Goal: Information Seeking & Learning: Learn about a topic

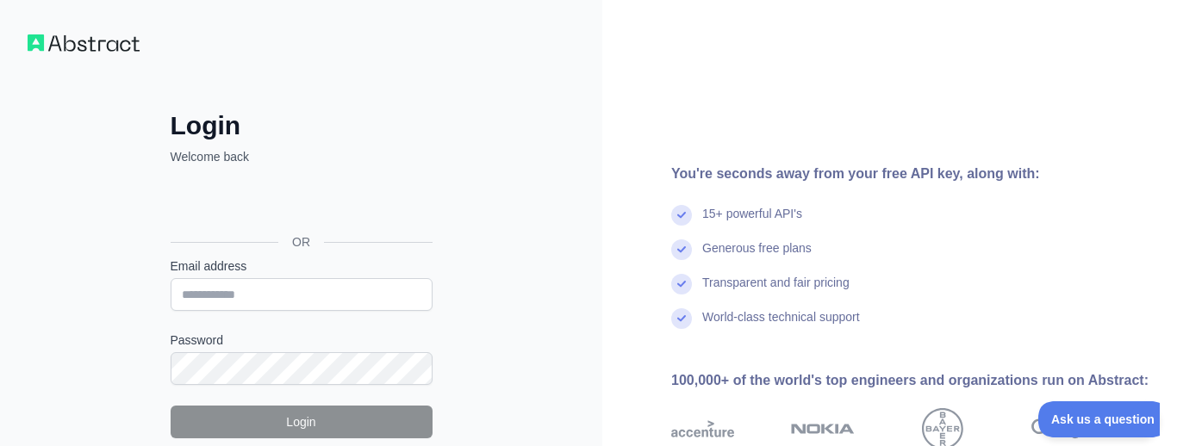
click at [334, 198] on div "Sign in with Google. Opens in new tab" at bounding box center [300, 203] width 259 height 38
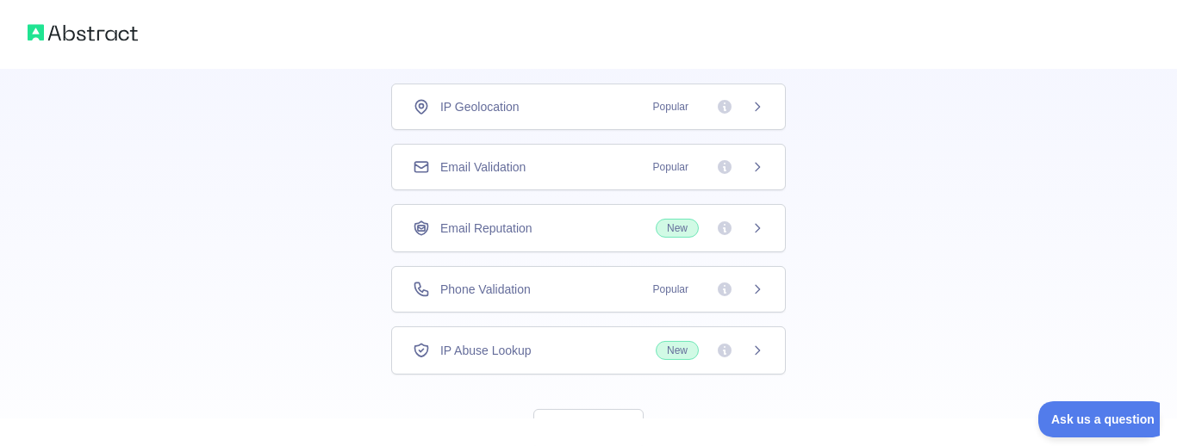
scroll to position [187, 0]
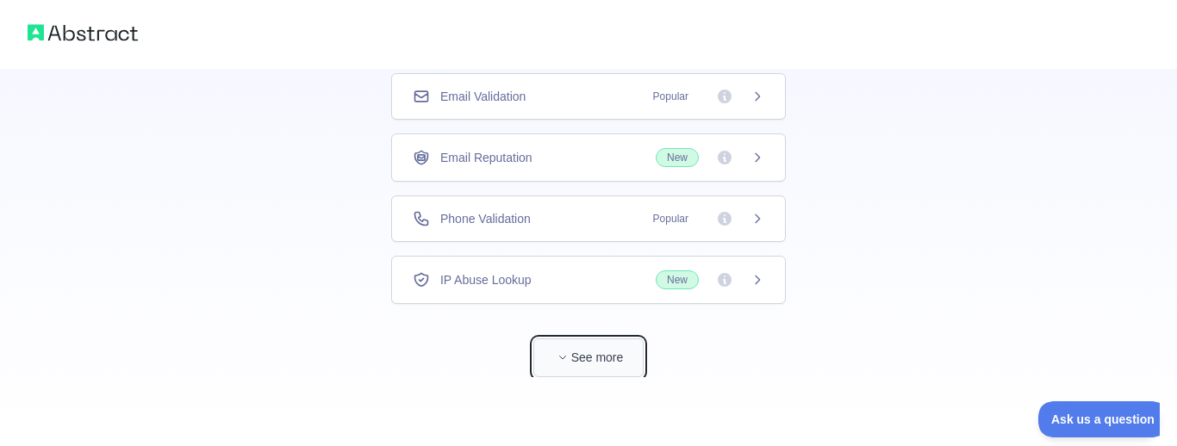
click at [601, 365] on button "See more" at bounding box center [588, 358] width 110 height 39
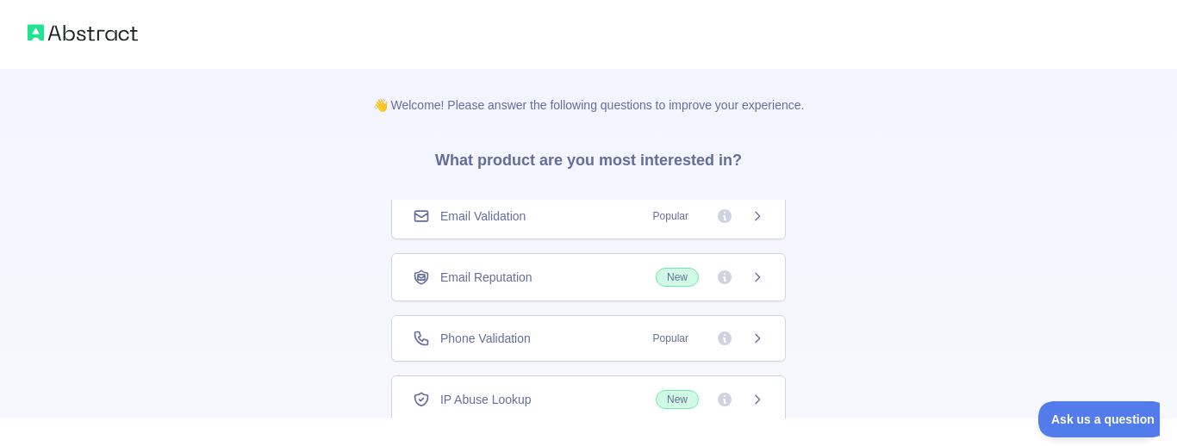
scroll to position [119, 0]
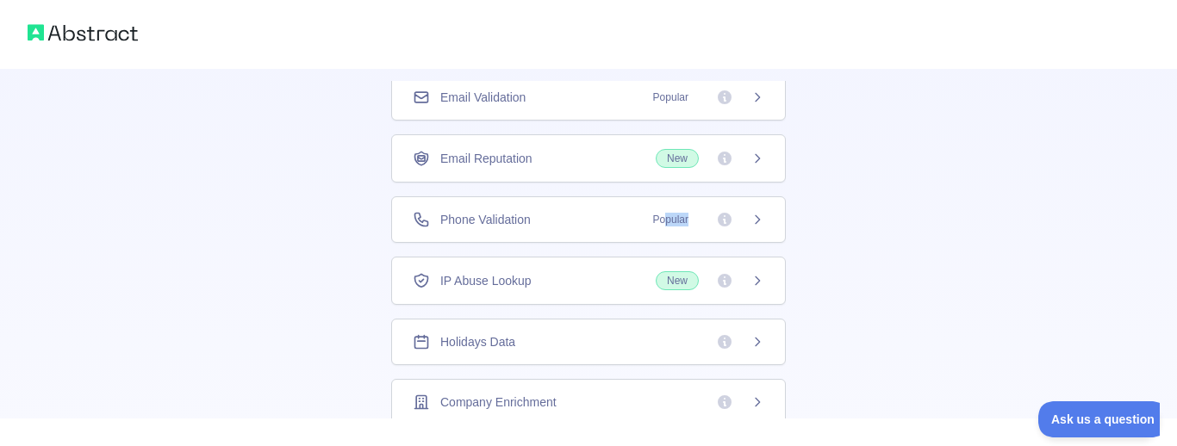
click at [664, 227] on span "Popular" at bounding box center [671, 219] width 56 height 17
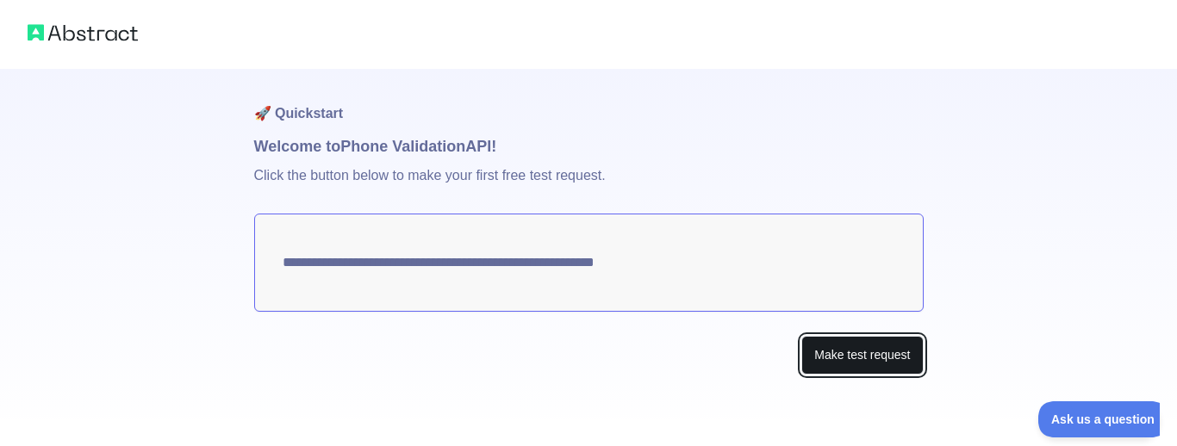
click at [847, 360] on button "Make test request" at bounding box center [862, 355] width 122 height 39
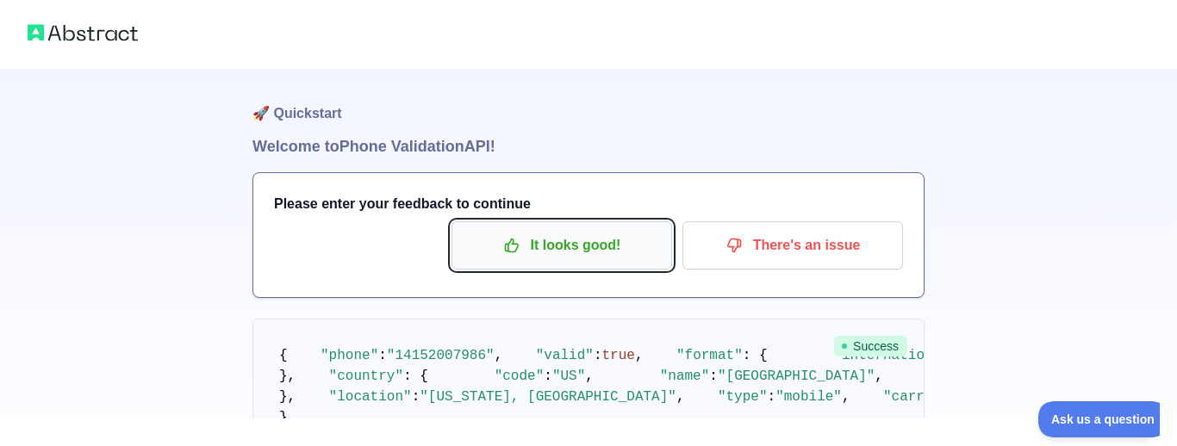
click at [578, 240] on p "It looks good!" at bounding box center [562, 245] width 195 height 29
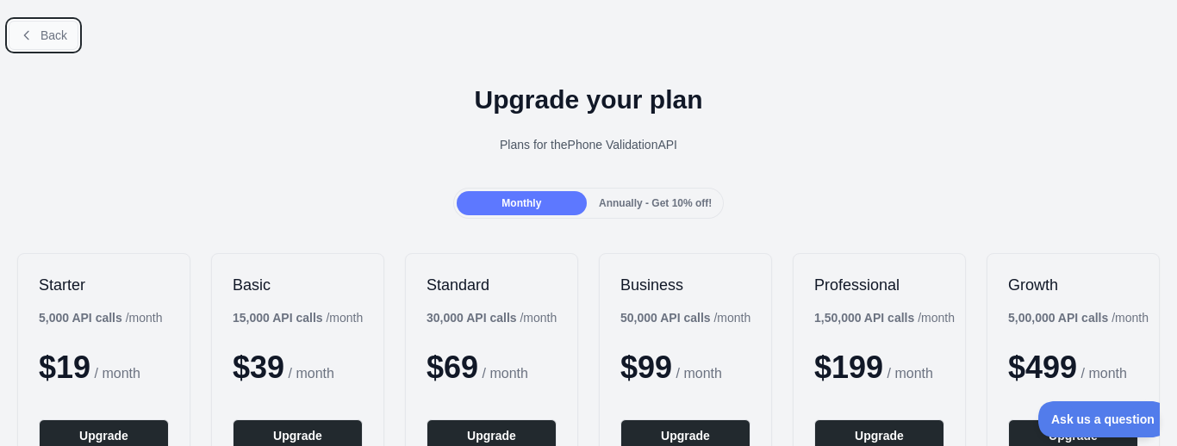
click at [48, 34] on span "Back" at bounding box center [54, 35] width 27 height 14
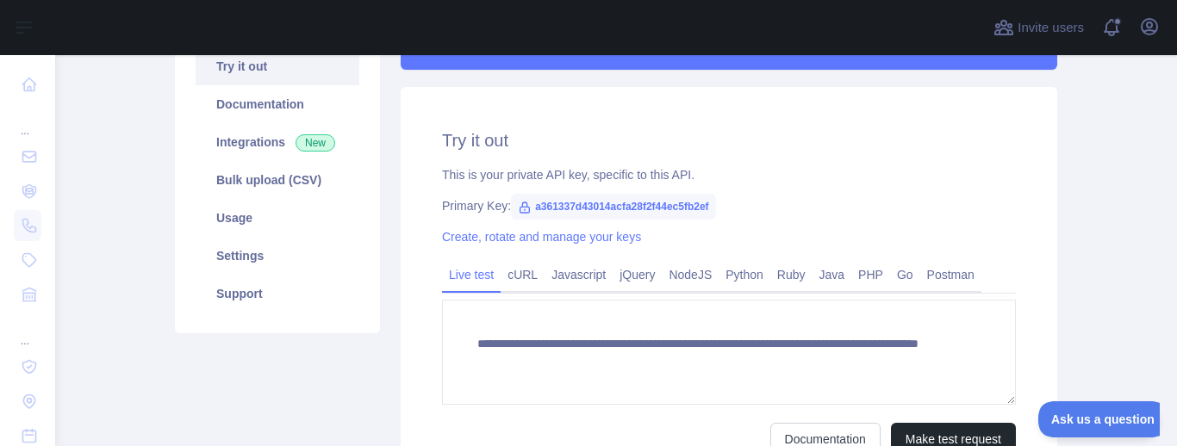
scroll to position [207, 0]
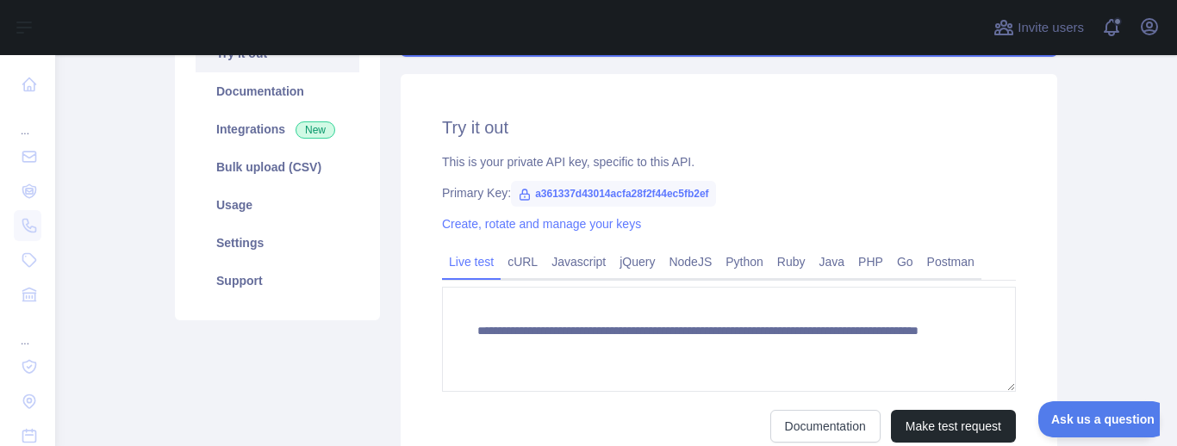
drag, startPoint x: 709, startPoint y: 192, endPoint x: 508, endPoint y: 189, distance: 200.8
click at [508, 189] on div "Primary Key: a361337d43014acfa28f2f44ec5fb2ef" at bounding box center [729, 192] width 574 height 17
copy div
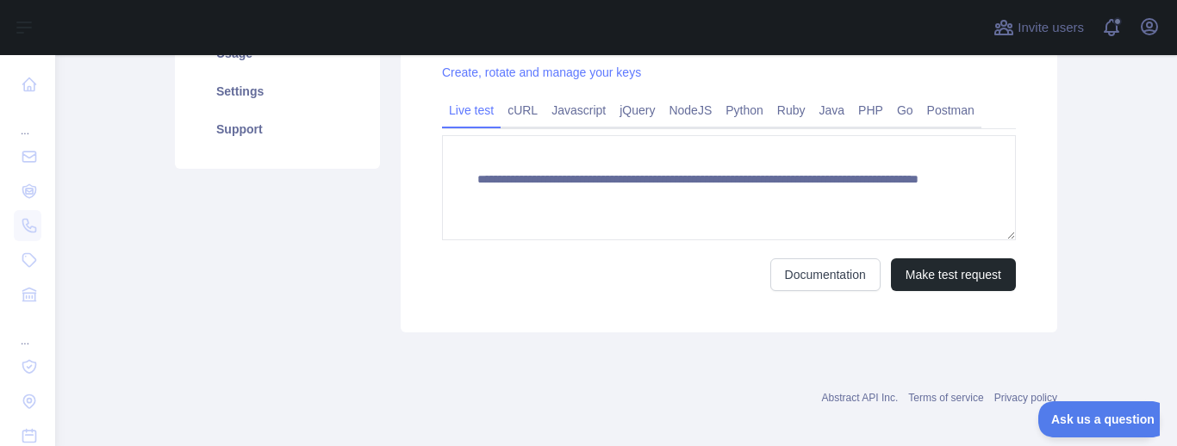
scroll to position [369, 0]
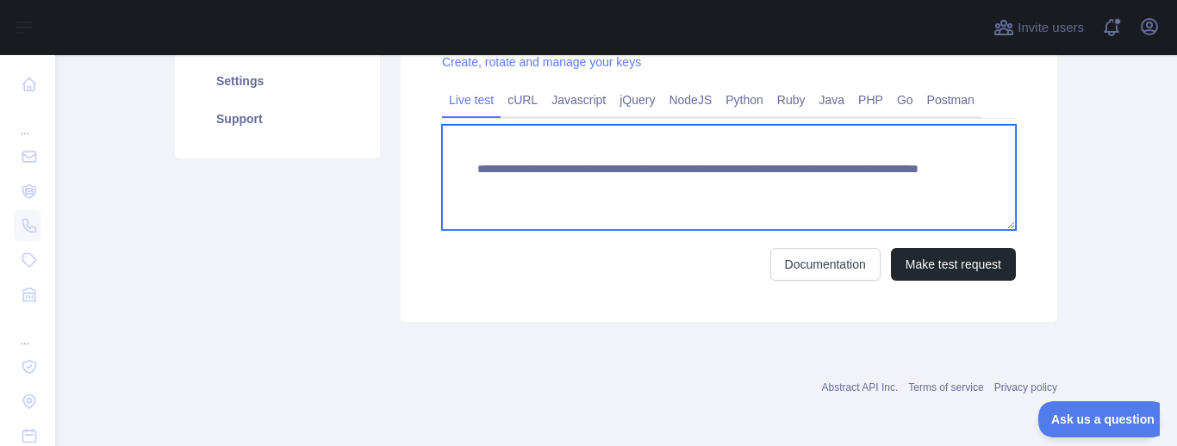
drag, startPoint x: 859, startPoint y: 188, endPoint x: 527, endPoint y: 188, distance: 332.7
click at [527, 188] on textarea "**********" at bounding box center [729, 177] width 574 height 105
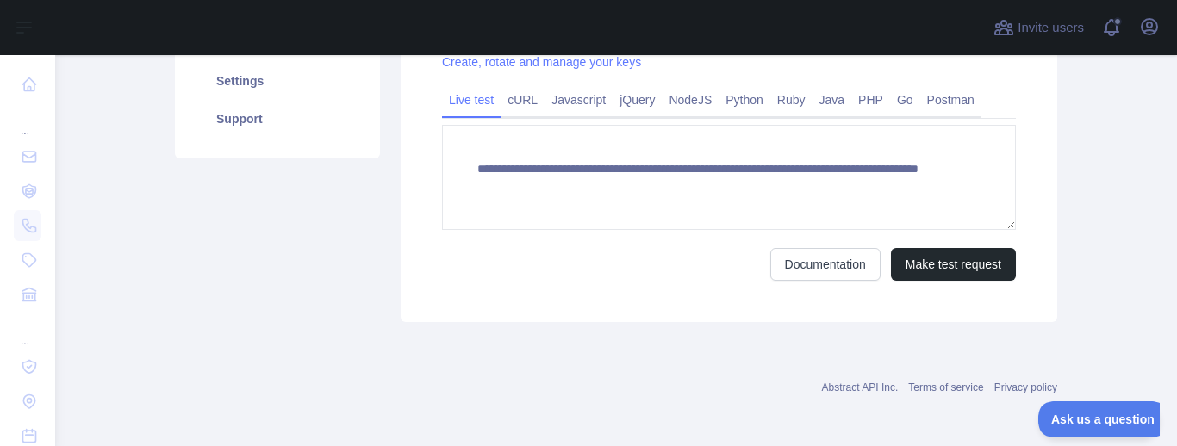
click at [597, 308] on div "**********" at bounding box center [729, 117] width 657 height 410
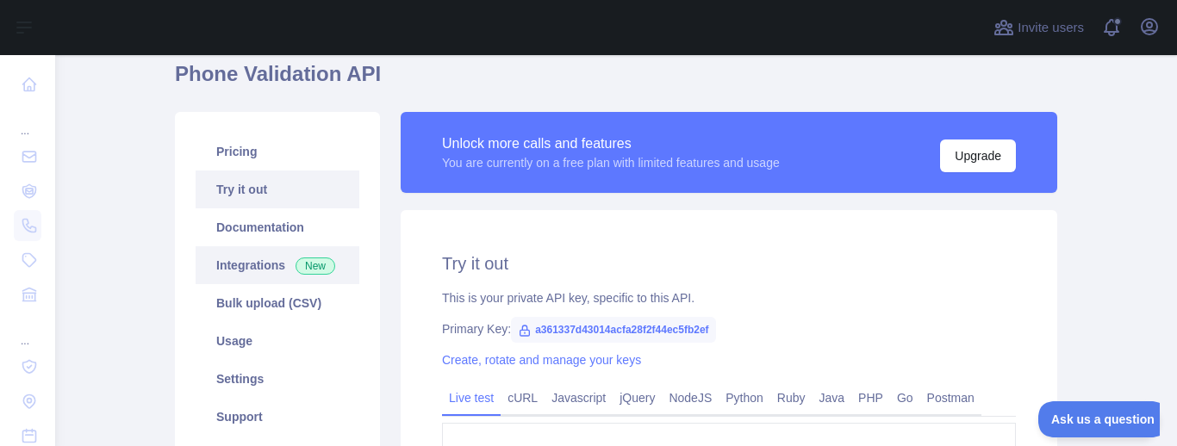
scroll to position [59, 0]
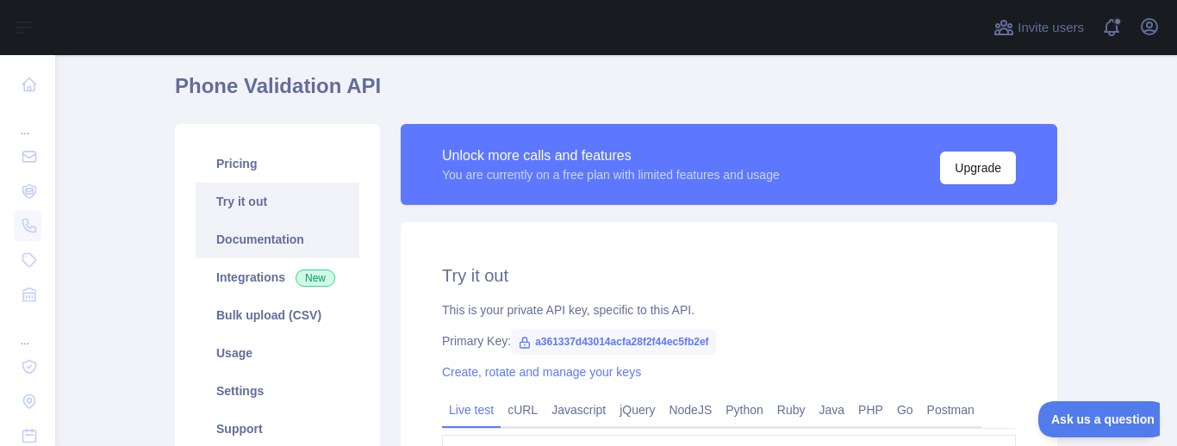
click at [269, 244] on link "Documentation" at bounding box center [278, 240] width 164 height 38
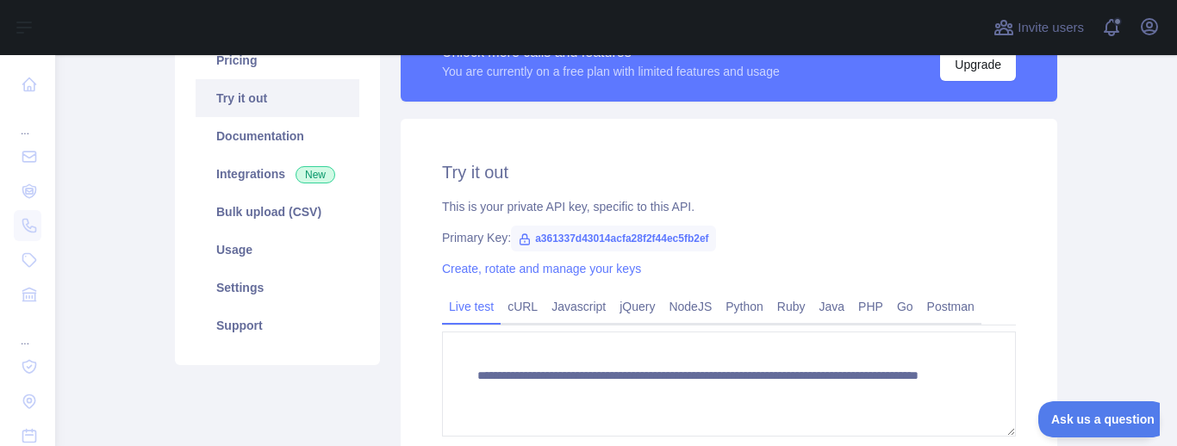
scroll to position [265, 0]
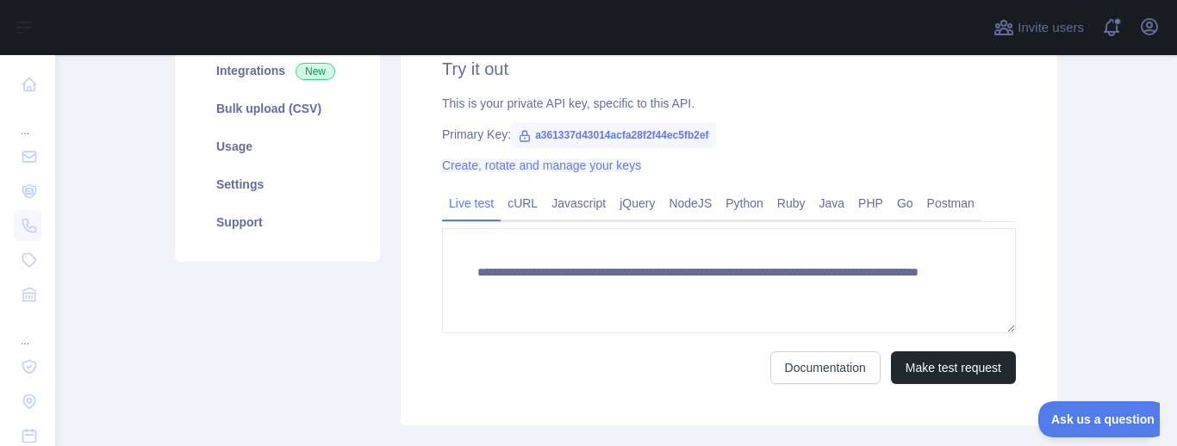
click at [539, 164] on link "Create, rotate and manage your keys" at bounding box center [541, 166] width 199 height 14
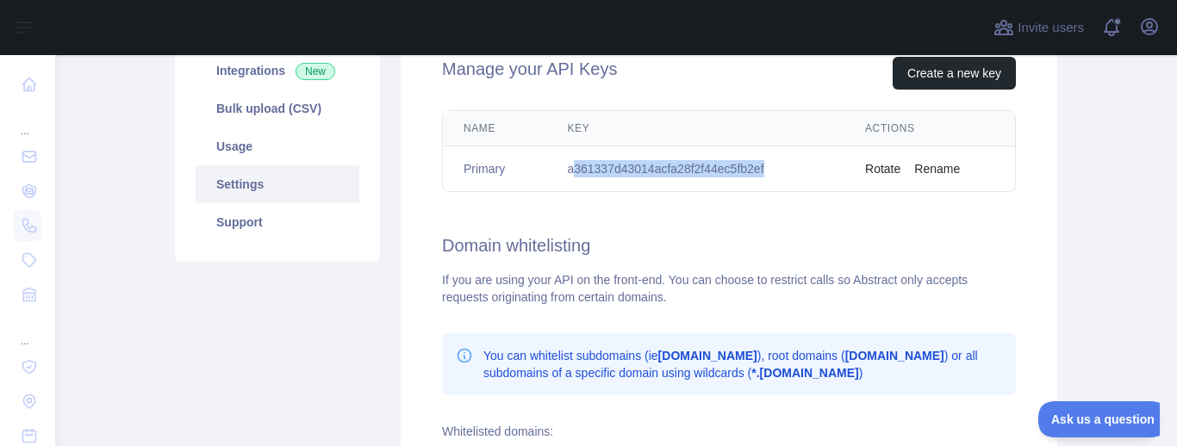
drag, startPoint x: 778, startPoint y: 167, endPoint x: 577, endPoint y: 160, distance: 201.8
click at [577, 160] on td "a361337d43014acfa28f2f44ec5fb2ef" at bounding box center [695, 170] width 298 height 46
drag, startPoint x: 627, startPoint y: 172, endPoint x: 566, endPoint y: 162, distance: 61.2
drag, startPoint x: 566, startPoint y: 160, endPoint x: 818, endPoint y: 167, distance: 251.7
click at [818, 167] on td "a361337d43014acfa28f2f44ec5fb2ef" at bounding box center [695, 170] width 298 height 46
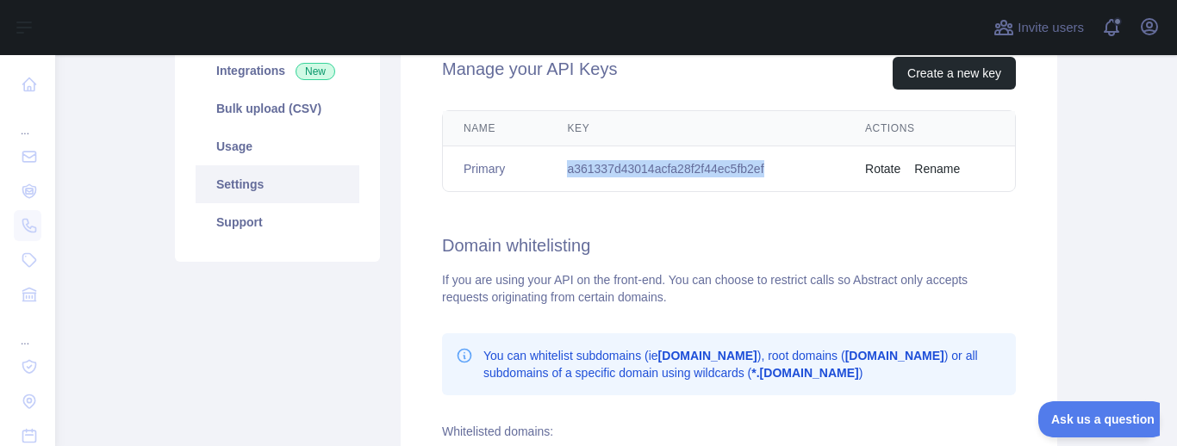
copy td "a361337d43014acfa28f2f44ec5fb2ef"
click at [778, 203] on div "Manage your API Keys Create a new key Name Key Actions Primary a361337d43014acf…" at bounding box center [729, 324] width 657 height 616
drag, startPoint x: 781, startPoint y: 167, endPoint x: 552, endPoint y: 160, distance: 229.3
click at [552, 160] on td "a361337d43014acfa28f2f44ec5fb2ef" at bounding box center [695, 170] width 298 height 46
copy td "a361337d43014acfa28f2f44ec5fb2ef"
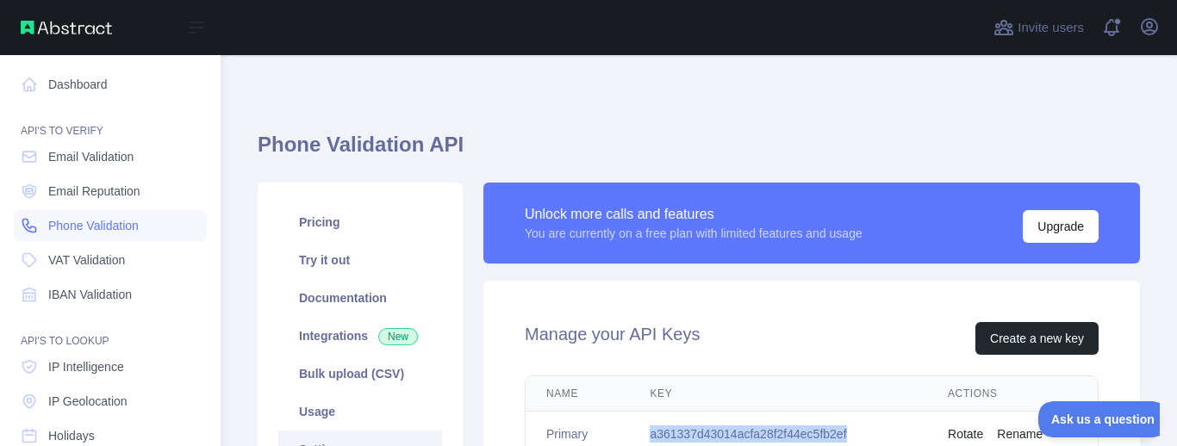
drag, startPoint x: 106, startPoint y: 254, endPoint x: 152, endPoint y: 240, distance: 47.7
click at [109, 254] on span "VAT Validation" at bounding box center [86, 260] width 77 height 17
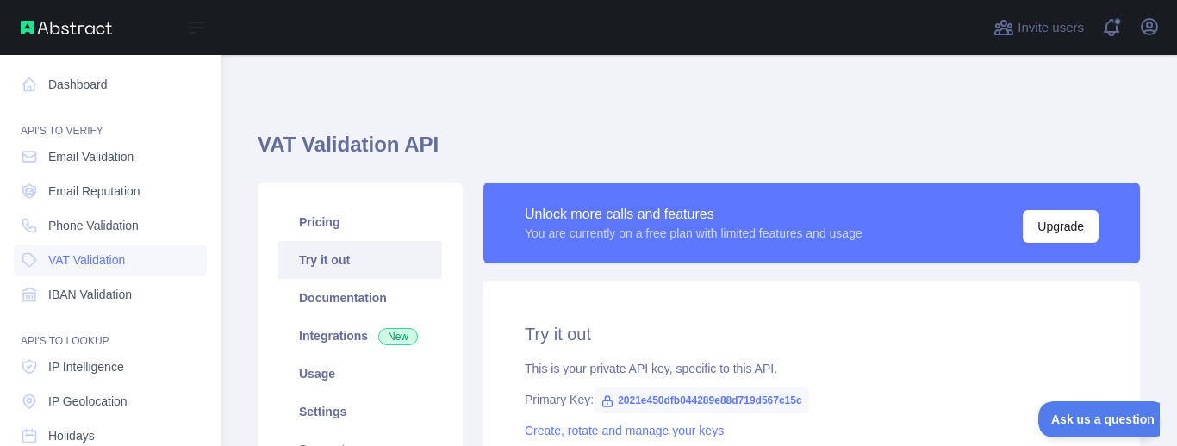
type textarea "**********"
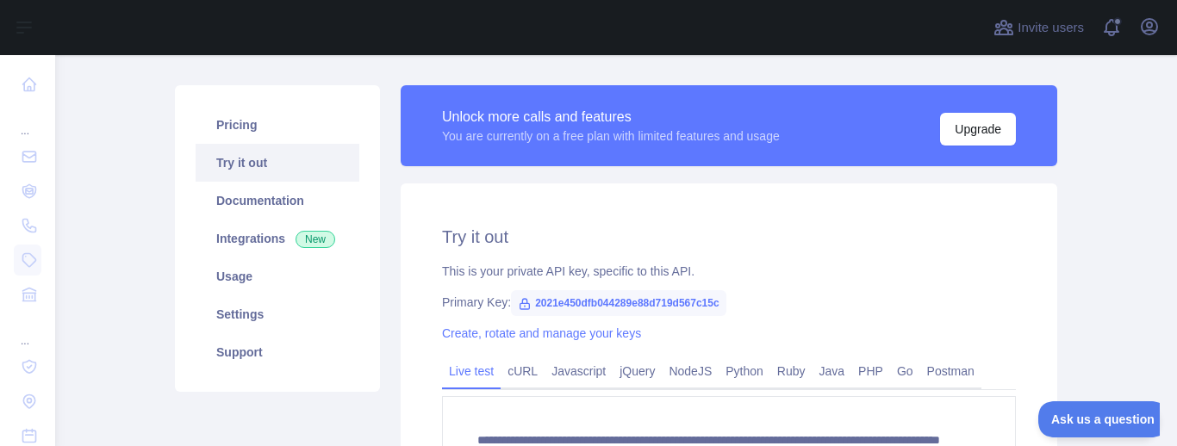
scroll to position [103, 0]
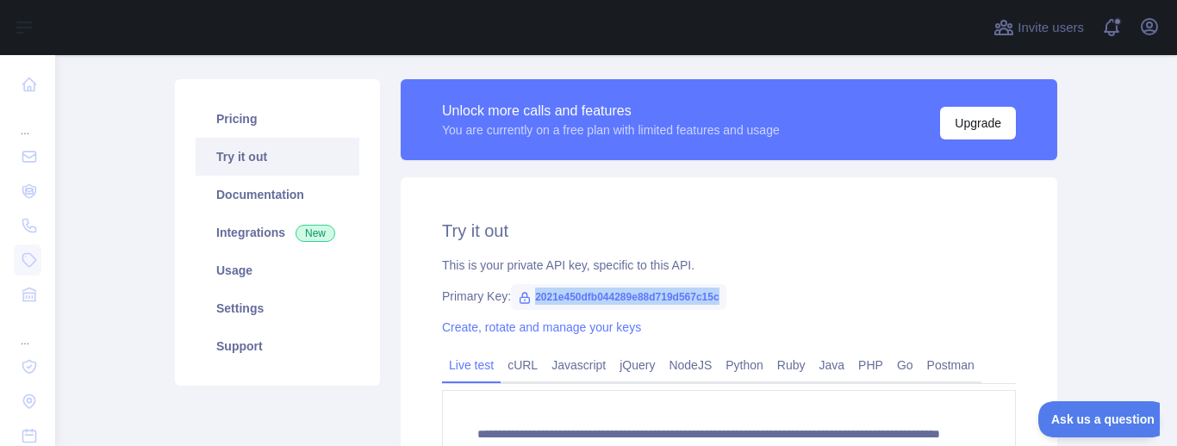
drag, startPoint x: 536, startPoint y: 298, endPoint x: 734, endPoint y: 300, distance: 198.2
click at [733, 301] on div "Primary Key: 2021e450dfb044289e88d719d567c15c" at bounding box center [729, 296] width 574 height 17
copy span "2021e450dfb044289e88d719d567c15c"
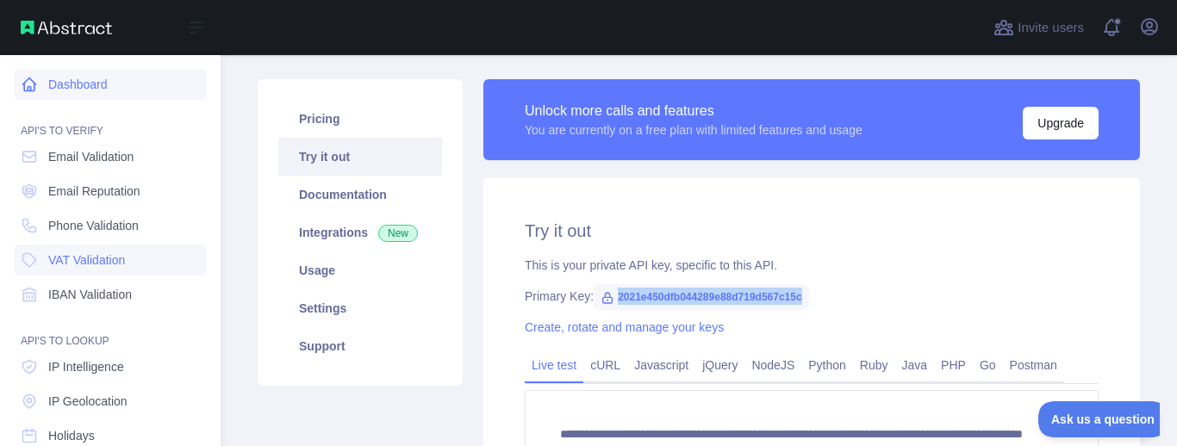
click at [91, 95] on link "Dashboard" at bounding box center [110, 84] width 193 height 31
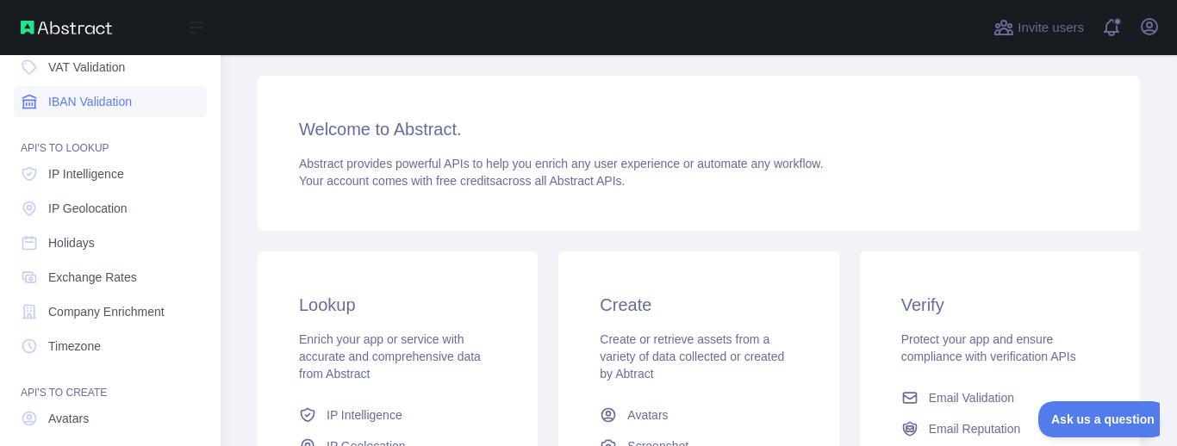
scroll to position [207, 0]
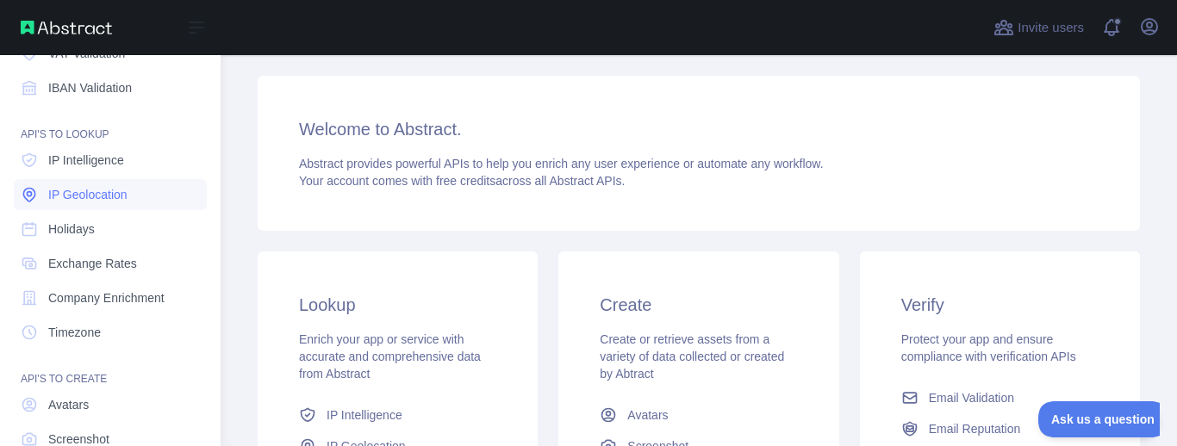
click at [147, 201] on link "IP Geolocation" at bounding box center [110, 194] width 193 height 31
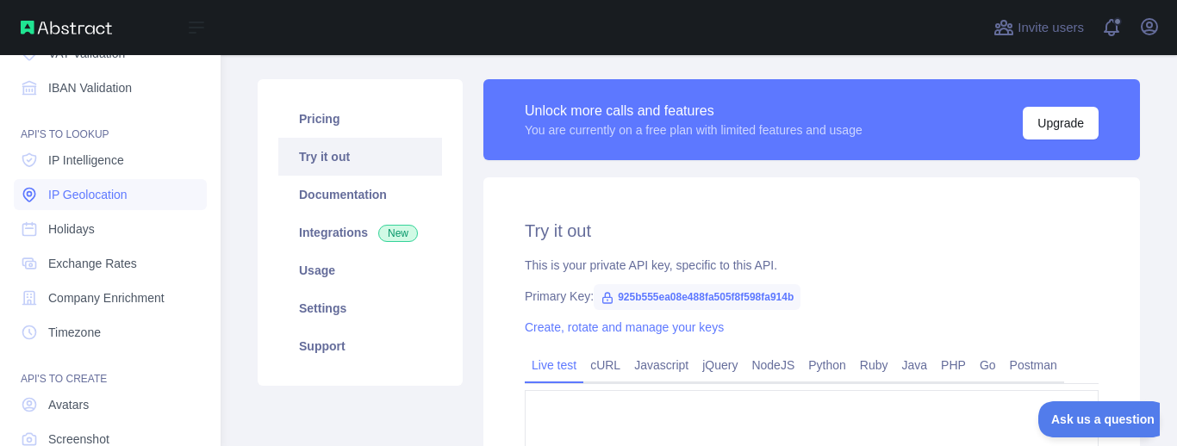
type textarea "**********"
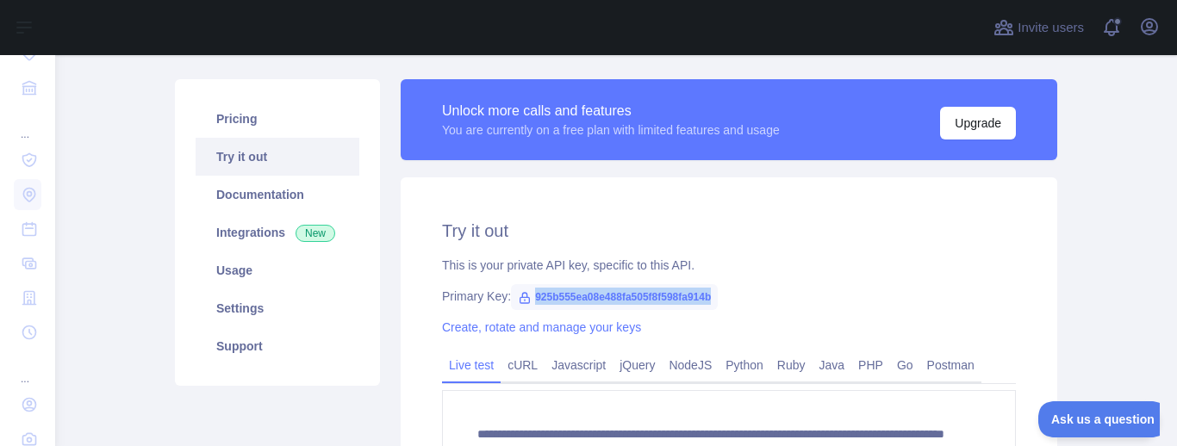
drag, startPoint x: 734, startPoint y: 287, endPoint x: 720, endPoint y: 296, distance: 16.7
click at [720, 296] on div "**********" at bounding box center [729, 383] width 657 height 410
click at [648, 301] on span "925b555ea08e488fa505f8f598fa914b" at bounding box center [614, 297] width 207 height 26
drag, startPoint x: 533, startPoint y: 296, endPoint x: 757, endPoint y: 299, distance: 223.2
click at [757, 299] on div "Primary Key: 925b555ea08e488fa505f8f598fa914b" at bounding box center [729, 296] width 574 height 17
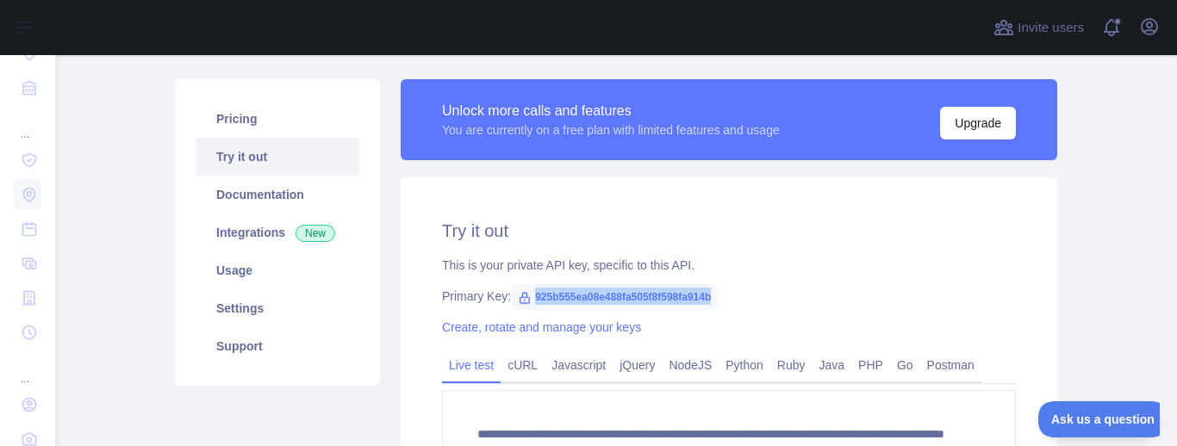
copy span "925b555ea08e488fa505f8f598fa914b"
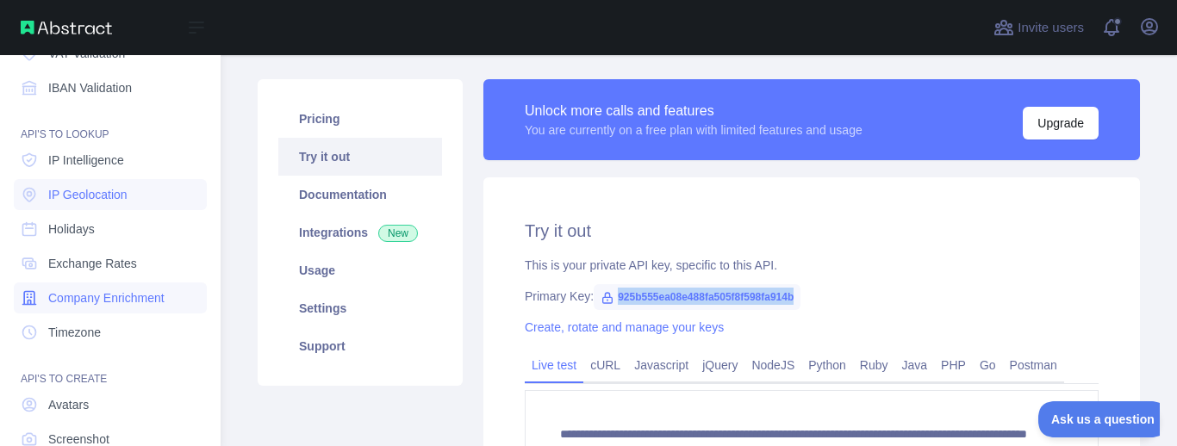
click at [111, 300] on span "Company Enrichment" at bounding box center [106, 298] width 116 height 17
click at [112, 300] on span "Company Enrichment" at bounding box center [106, 298] width 116 height 17
click at [112, 299] on span "Company Enrichment" at bounding box center [106, 298] width 116 height 17
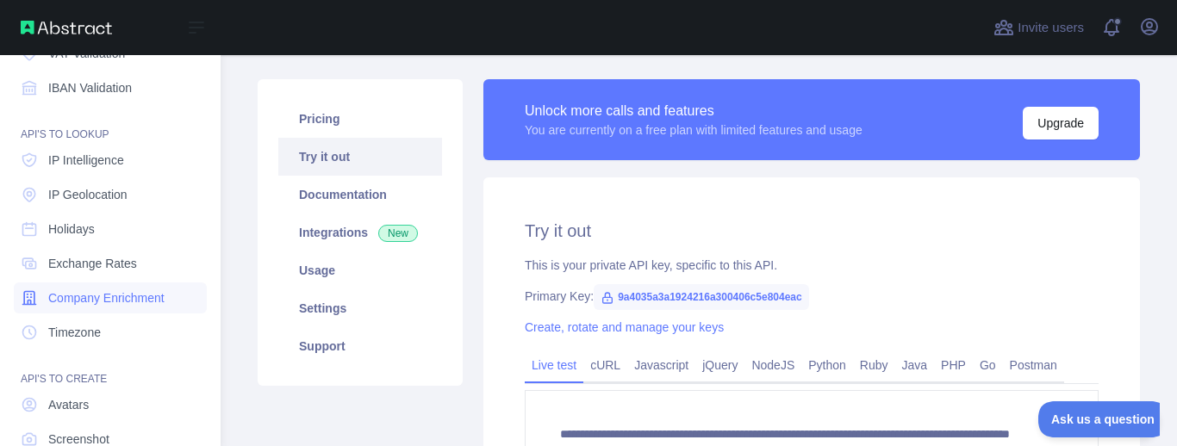
click at [112, 299] on span "Company Enrichment" at bounding box center [106, 298] width 116 height 17
click at [90, 203] on link "IP Geolocation" at bounding box center [110, 194] width 193 height 31
click at [94, 296] on span "Company Enrichment" at bounding box center [106, 298] width 116 height 17
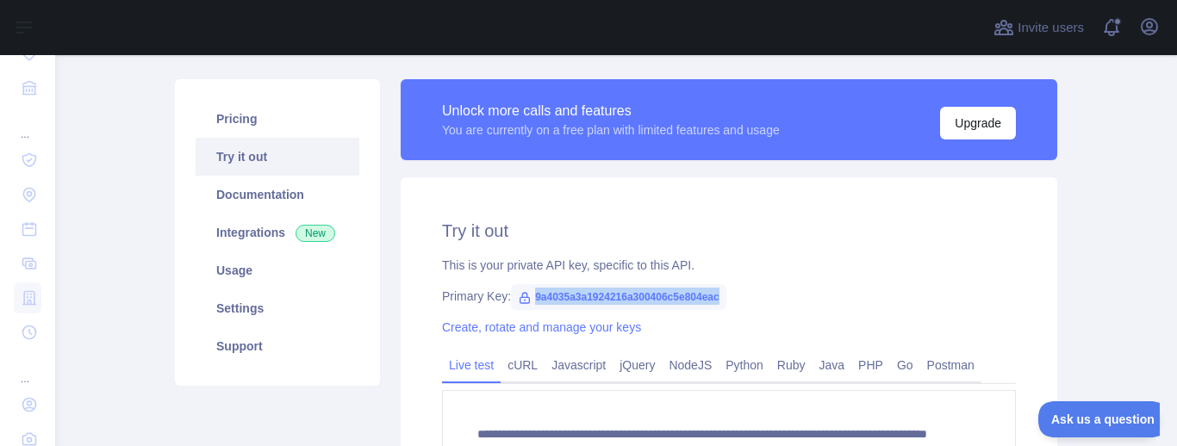
drag, startPoint x: 729, startPoint y: 291, endPoint x: 527, endPoint y: 293, distance: 201.7
click at [527, 293] on div "Primary Key: 9a4035a3a1924216a300406c5e804eac" at bounding box center [729, 296] width 574 height 17
copy span "9a4035a3a1924216a300406c5e804eac"
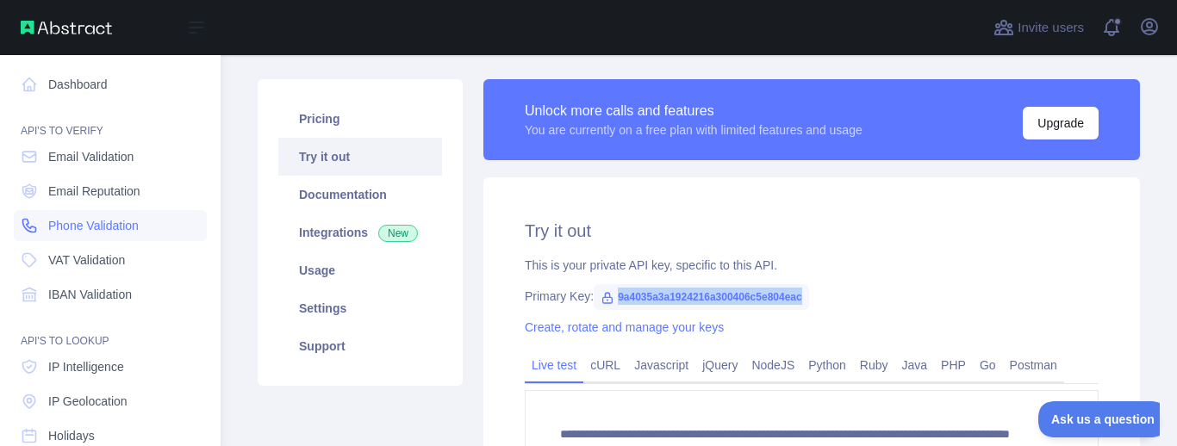
click at [142, 226] on link "Phone Validation" at bounding box center [110, 225] width 193 height 31
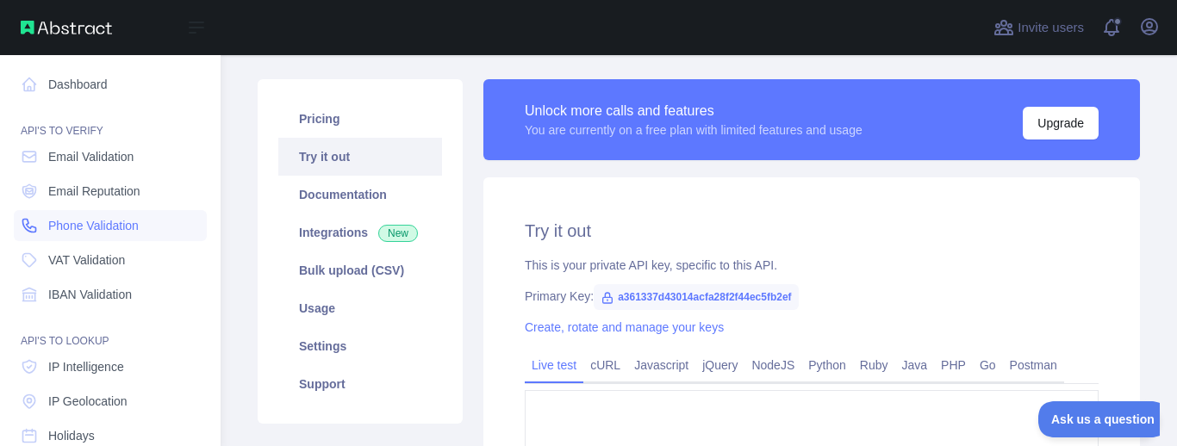
type textarea "**********"
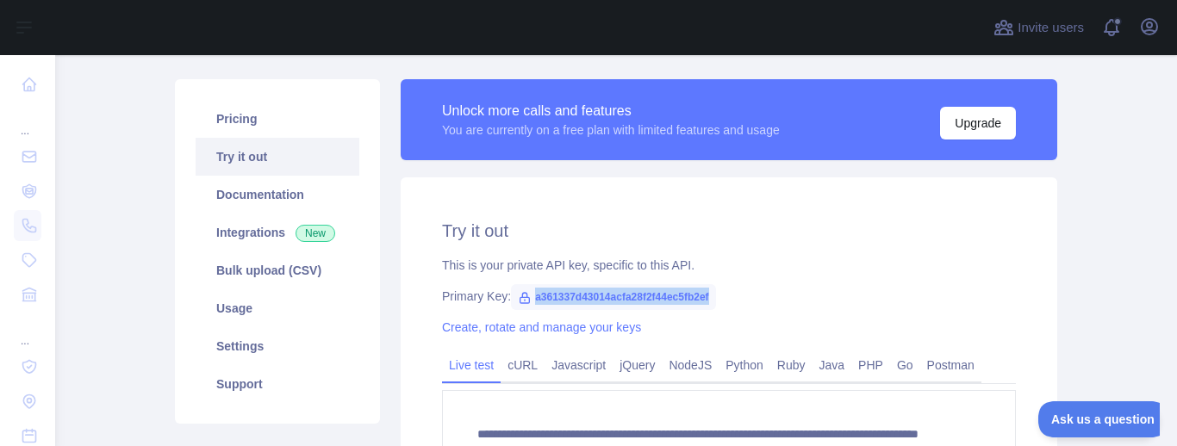
drag, startPoint x: 707, startPoint y: 292, endPoint x: 518, endPoint y: 302, distance: 189.0
click at [518, 302] on span "a361337d43014acfa28f2f44ec5fb2ef" at bounding box center [613, 297] width 205 height 26
copy span "a361337d43014acfa28f2f44ec5fb2ef"
click at [256, 196] on link "Documentation" at bounding box center [278, 195] width 164 height 38
click at [262, 238] on link "Integrations New" at bounding box center [278, 233] width 164 height 38
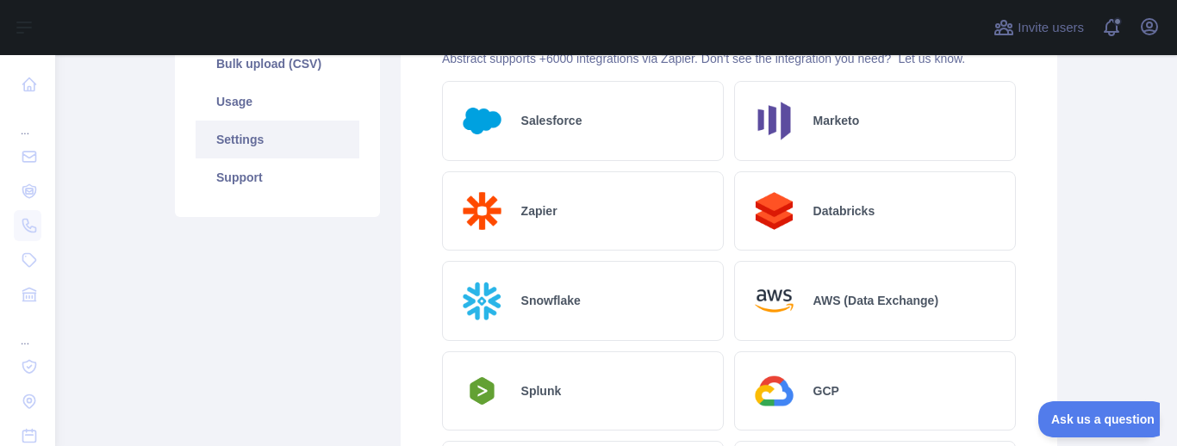
scroll to position [103, 0]
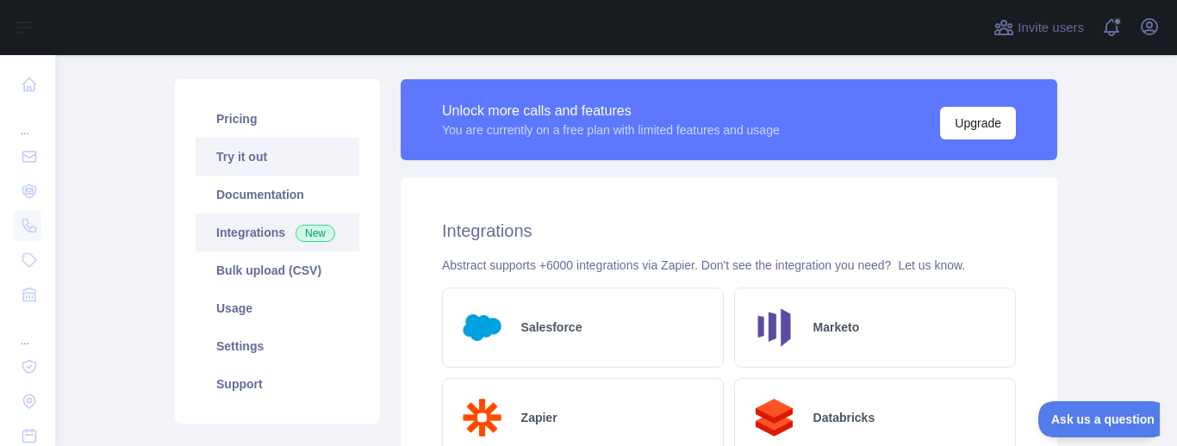
click at [269, 173] on link "Try it out" at bounding box center [278, 157] width 164 height 38
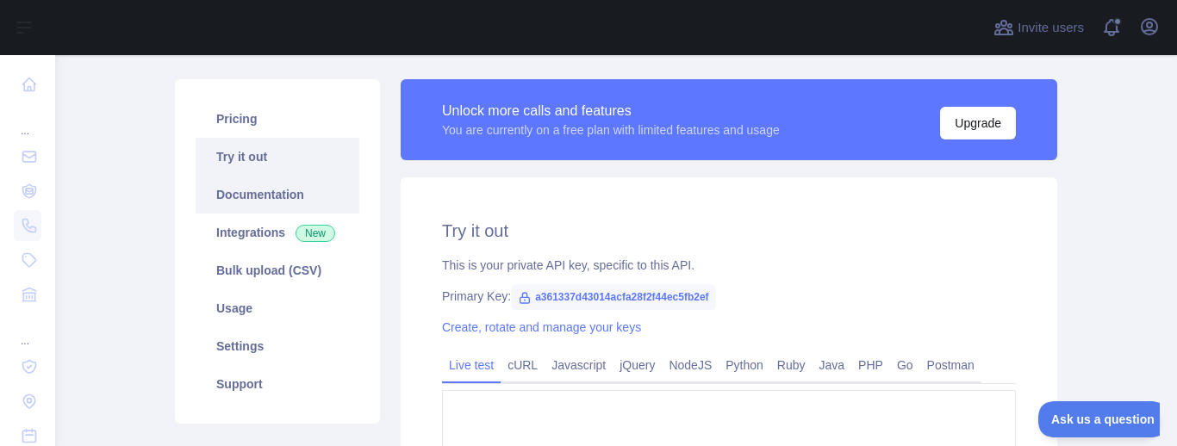
type textarea "**********"
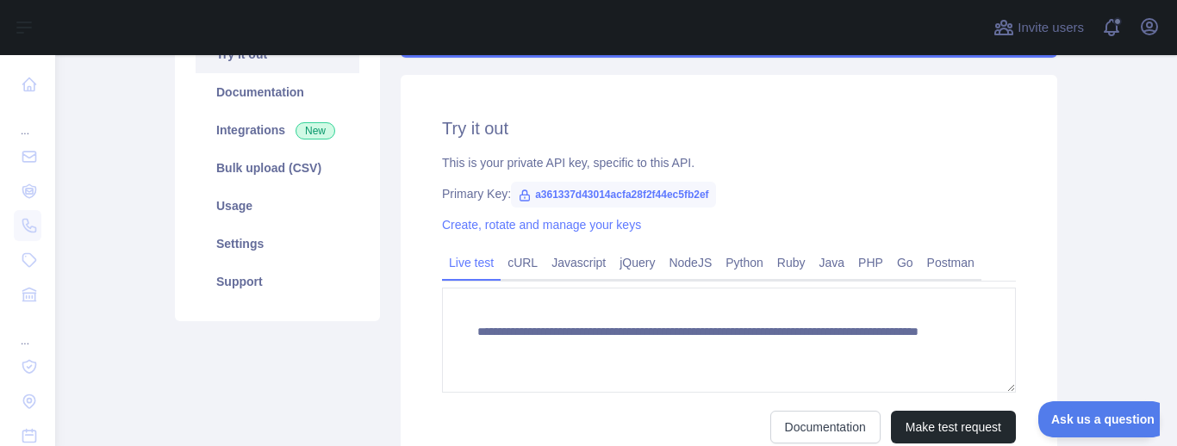
scroll to position [207, 0]
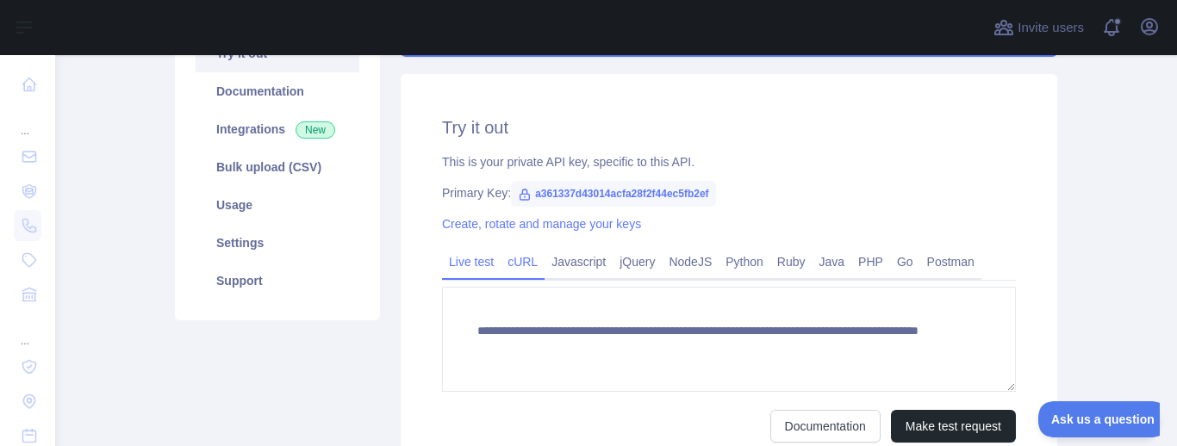
click at [524, 267] on link "cURL" at bounding box center [523, 262] width 44 height 28
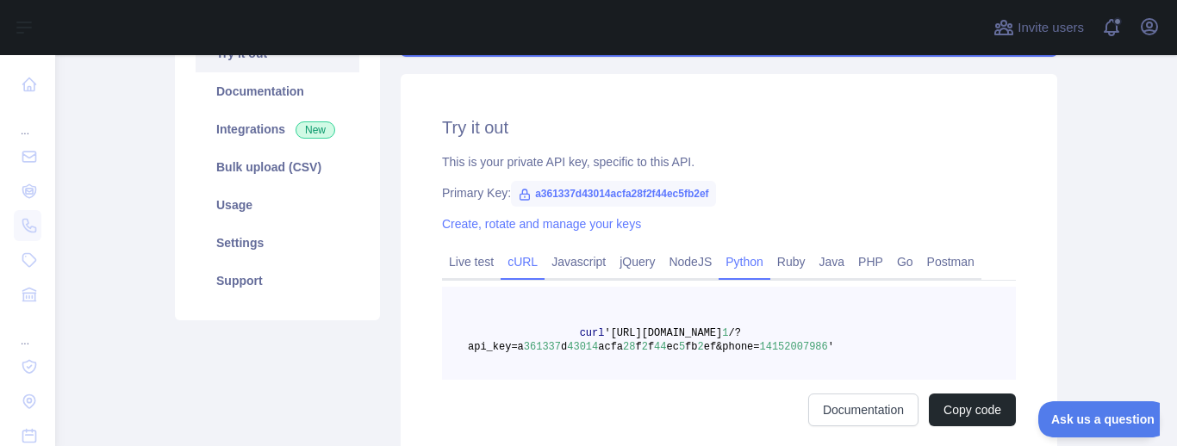
click at [737, 259] on link "Python" at bounding box center [745, 262] width 52 height 28
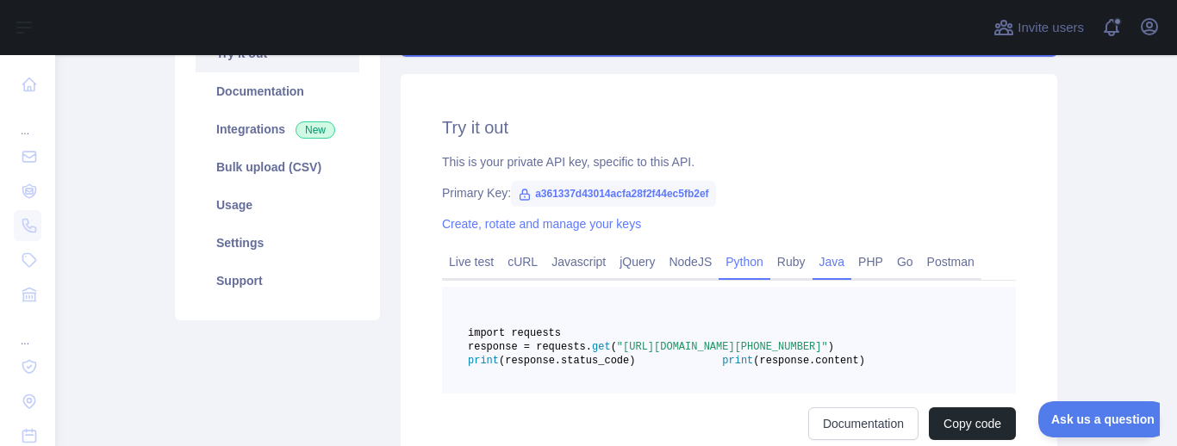
drag, startPoint x: 802, startPoint y: 256, endPoint x: 840, endPoint y: 271, distance: 41.0
click at [804, 257] on link "Ruby" at bounding box center [791, 262] width 42 height 28
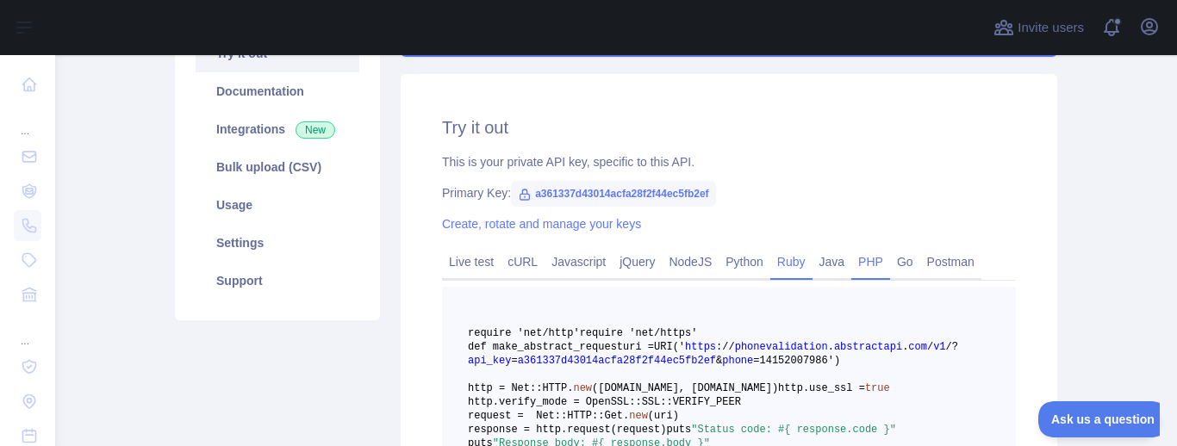
click at [874, 265] on link "PHP" at bounding box center [870, 262] width 39 height 28
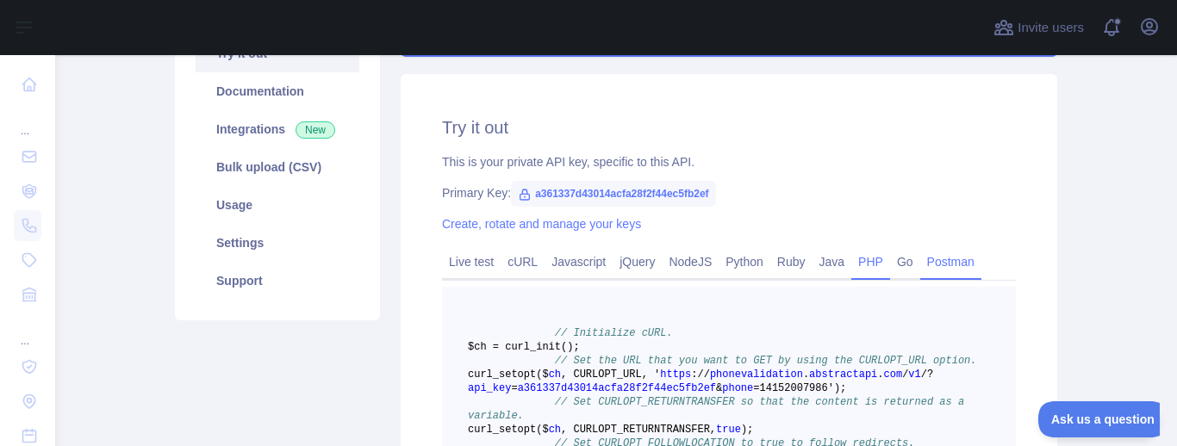
click at [945, 265] on link "Postman" at bounding box center [950, 262] width 61 height 28
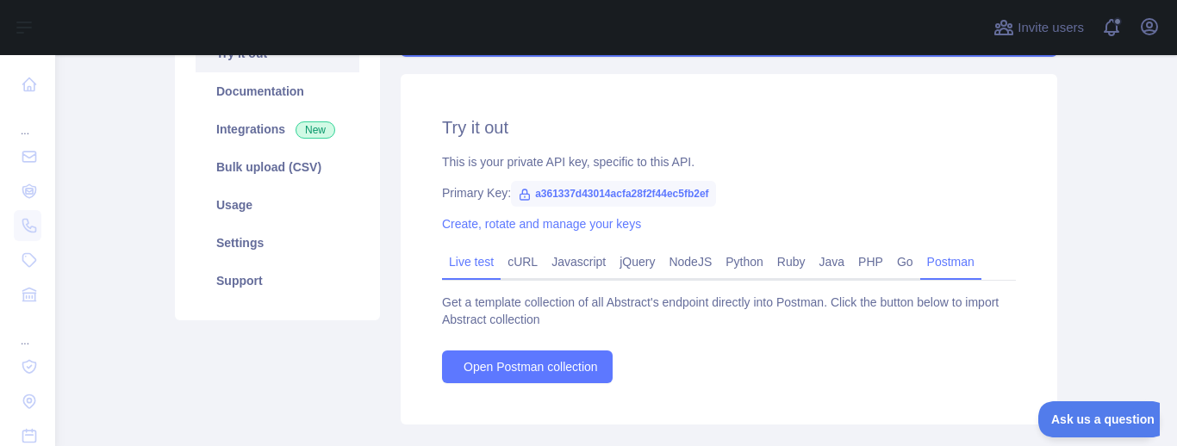
click at [456, 264] on link "Live test" at bounding box center [471, 262] width 59 height 28
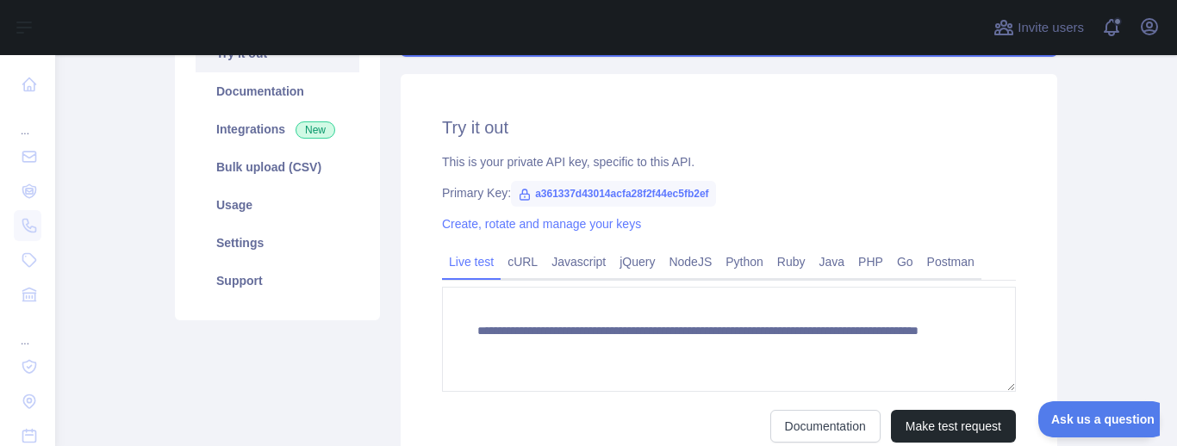
scroll to position [310, 0]
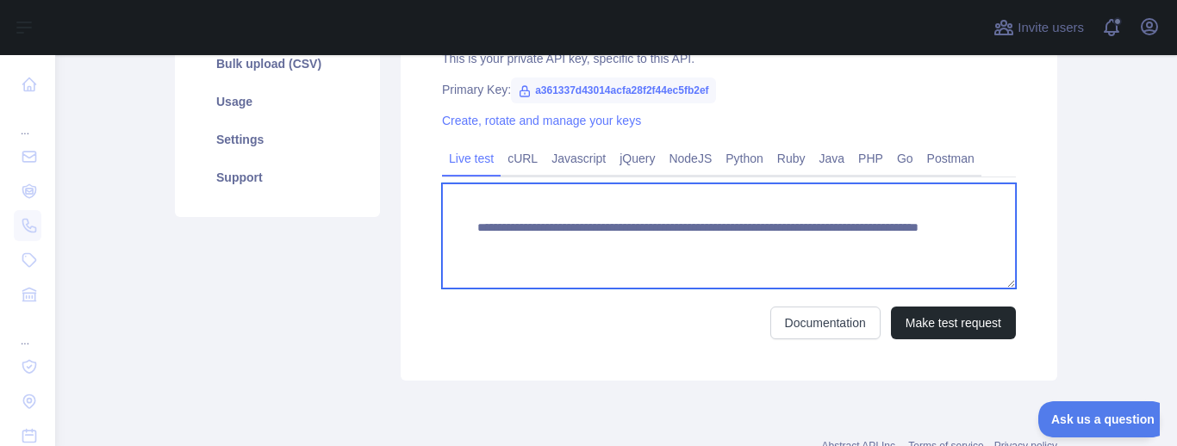
drag, startPoint x: 855, startPoint y: 246, endPoint x: 373, endPoint y: 243, distance: 481.7
click at [442, 243] on textarea "**********" at bounding box center [729, 236] width 574 height 105
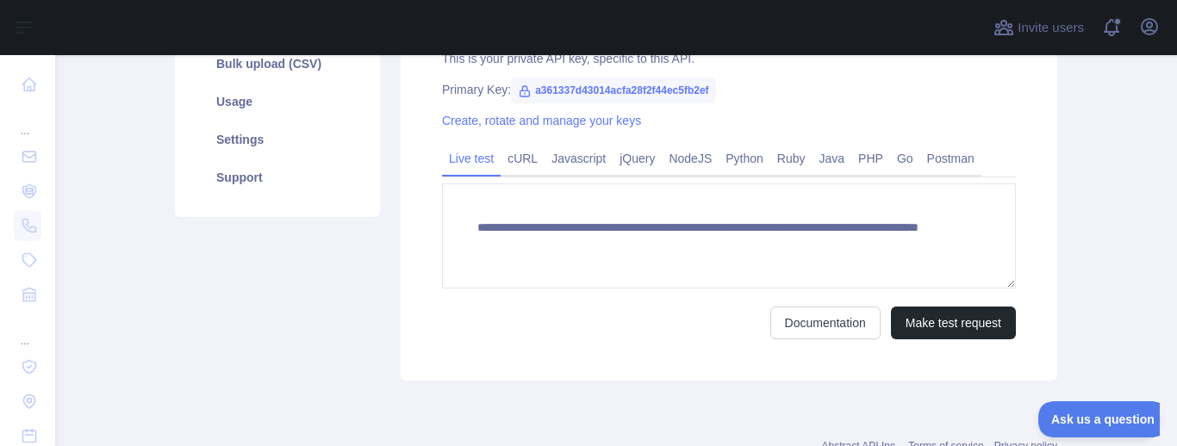
drag, startPoint x: 372, startPoint y: 232, endPoint x: 379, endPoint y: 216, distance: 17.0
click at [375, 228] on div "Pricing Try it out Documentation Integrations New Bulk upload (CSV) Usage Setti…" at bounding box center [278, 126] width 226 height 508
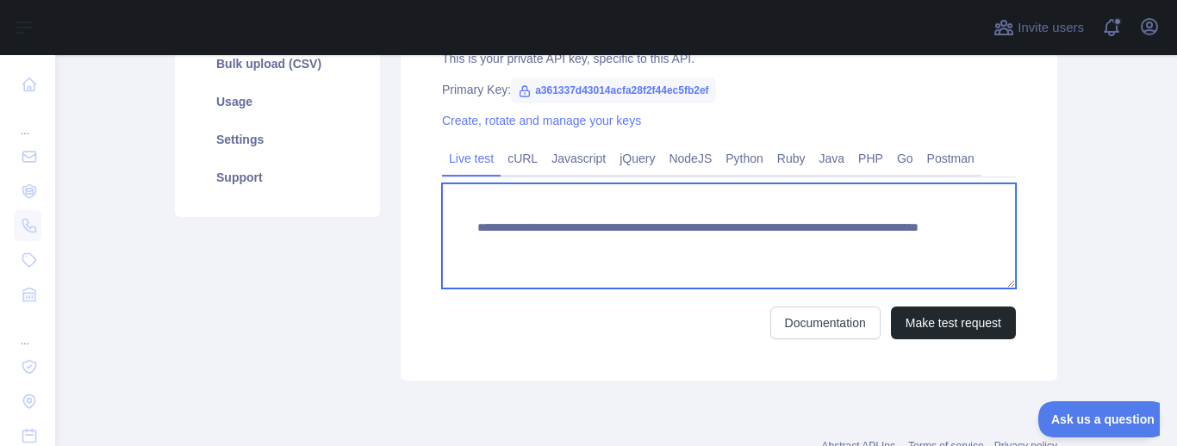
drag, startPoint x: 534, startPoint y: 206, endPoint x: 534, endPoint y: 231, distance: 25.0
click at [534, 231] on textarea "**********" at bounding box center [729, 236] width 574 height 105
click at [529, 234] on textarea "**********" at bounding box center [729, 236] width 574 height 105
click at [911, 231] on textarea "**********" at bounding box center [729, 236] width 574 height 105
click at [670, 252] on textarea "**********" at bounding box center [729, 236] width 574 height 105
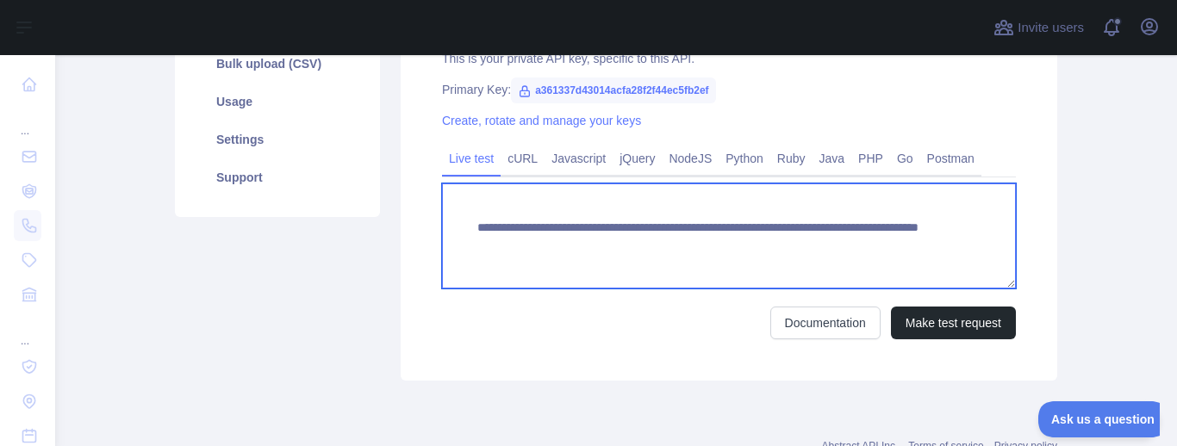
click at [805, 264] on textarea "**********" at bounding box center [729, 236] width 574 height 105
drag, startPoint x: 471, startPoint y: 224, endPoint x: 877, endPoint y: 265, distance: 407.9
click at [877, 265] on textarea "**********" at bounding box center [729, 236] width 574 height 105
drag, startPoint x: 817, startPoint y: 246, endPoint x: 723, endPoint y: 298, distance: 107.6
click at [951, 233] on textarea "**********" at bounding box center [729, 236] width 574 height 105
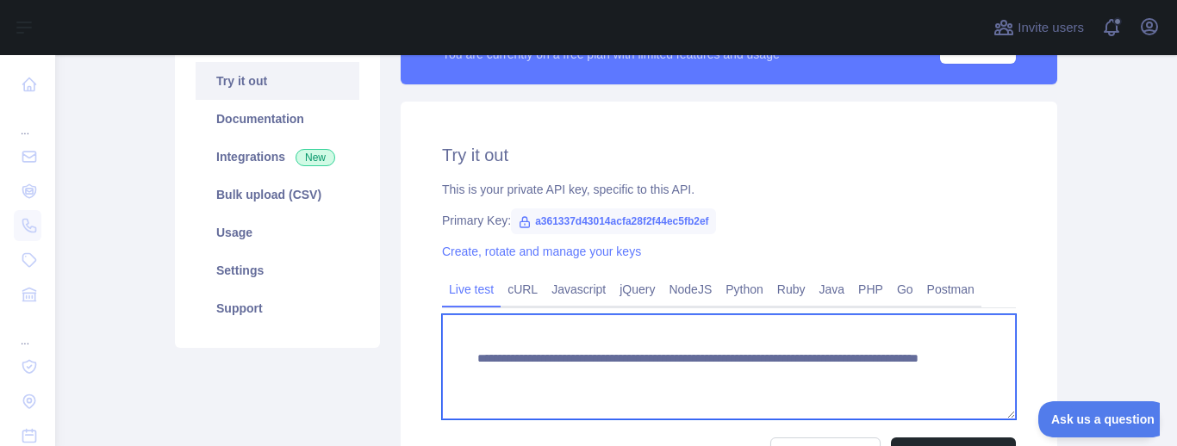
scroll to position [162, 0]
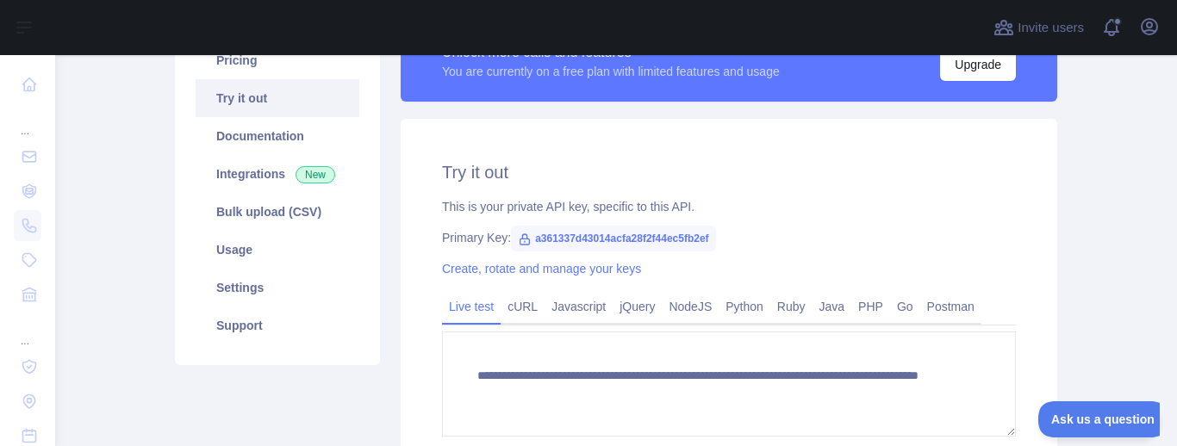
click at [521, 238] on icon at bounding box center [525, 239] width 9 height 10
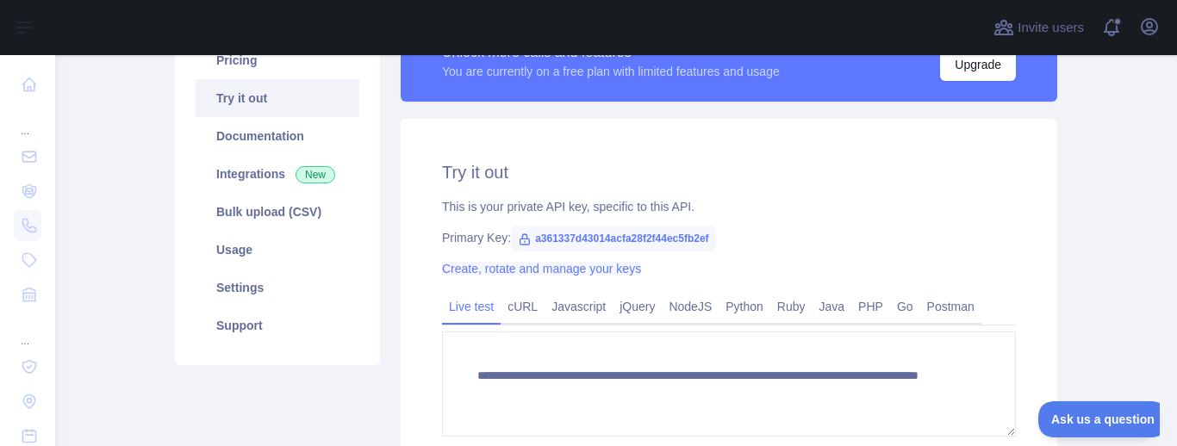
click at [497, 270] on link "Create, rotate and manage your keys" at bounding box center [541, 269] width 199 height 14
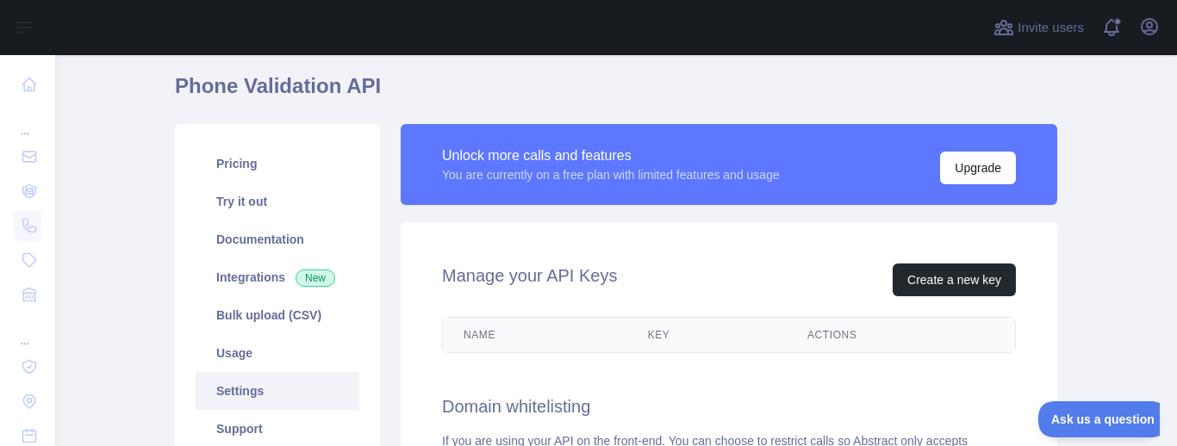
scroll to position [162, 0]
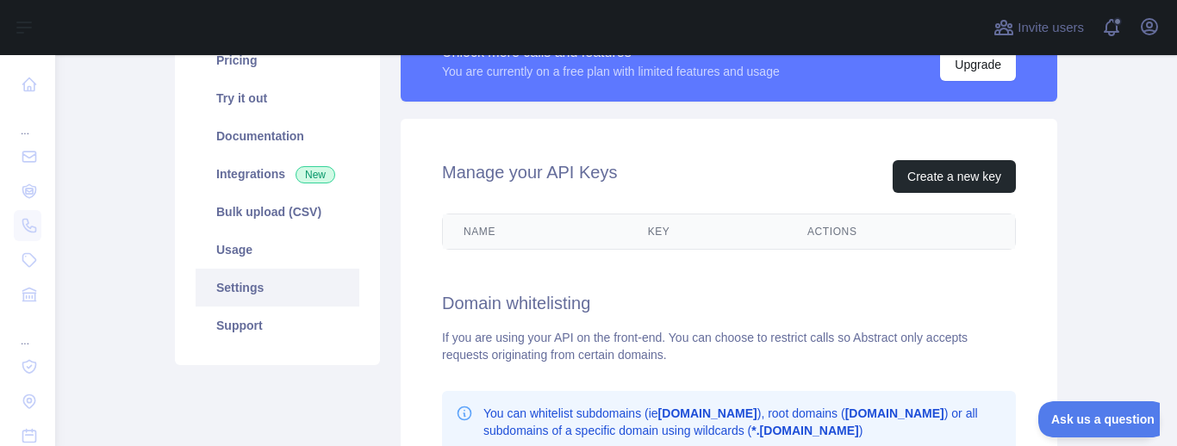
click at [474, 231] on th "Name" at bounding box center [535, 232] width 184 height 34
click at [664, 230] on th "Key" at bounding box center [706, 232] width 159 height 34
click at [680, 234] on th "Key" at bounding box center [706, 232] width 159 height 34
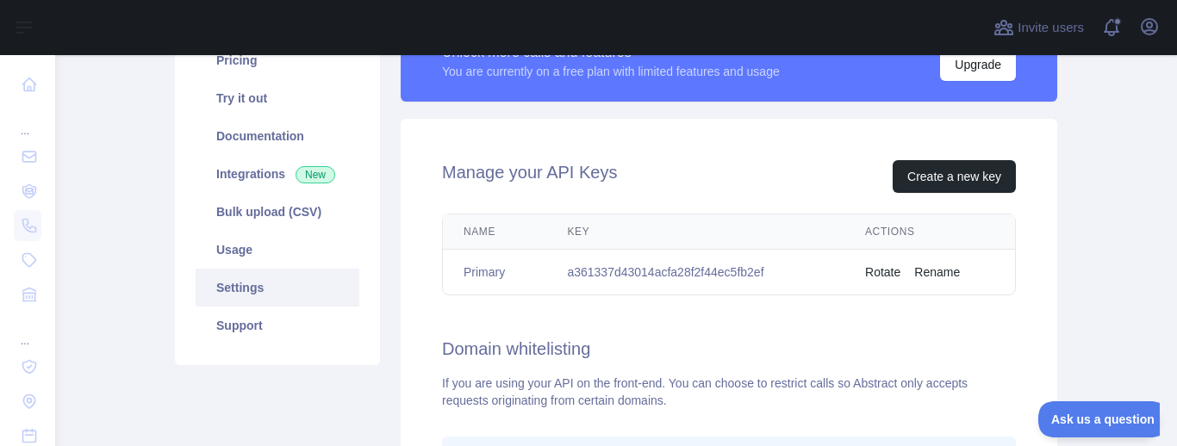
click at [897, 233] on th "Actions" at bounding box center [930, 232] width 171 height 35
drag, startPoint x: 767, startPoint y: 268, endPoint x: 485, endPoint y: 269, distance: 281.8
click at [485, 269] on tr "Primary a361337d43014acfa28f2f44ec5fb2ef Rotate Rename" at bounding box center [729, 273] width 572 height 46
click at [548, 266] on td "a361337d43014acfa28f2f44ec5fb2ef" at bounding box center [695, 273] width 298 height 46
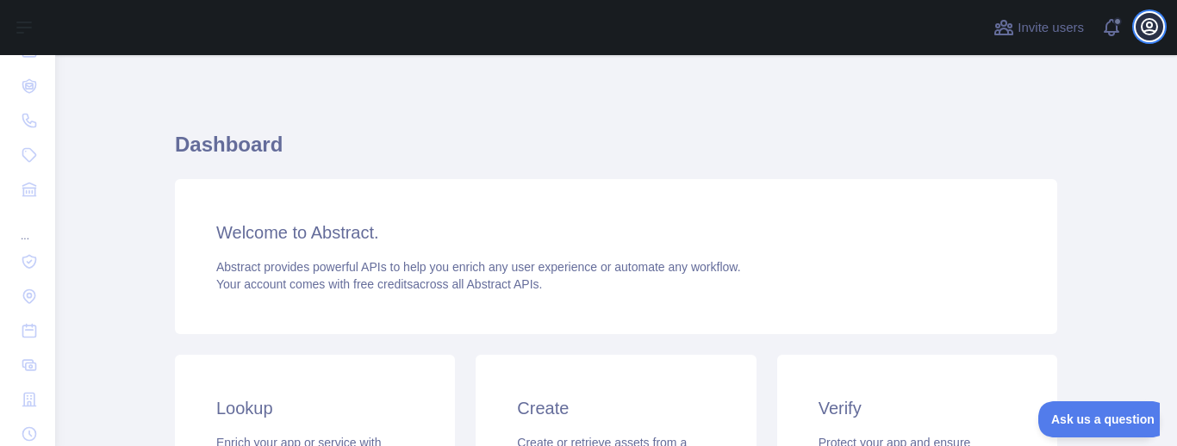
click at [1157, 28] on icon "button" at bounding box center [1149, 26] width 21 height 21
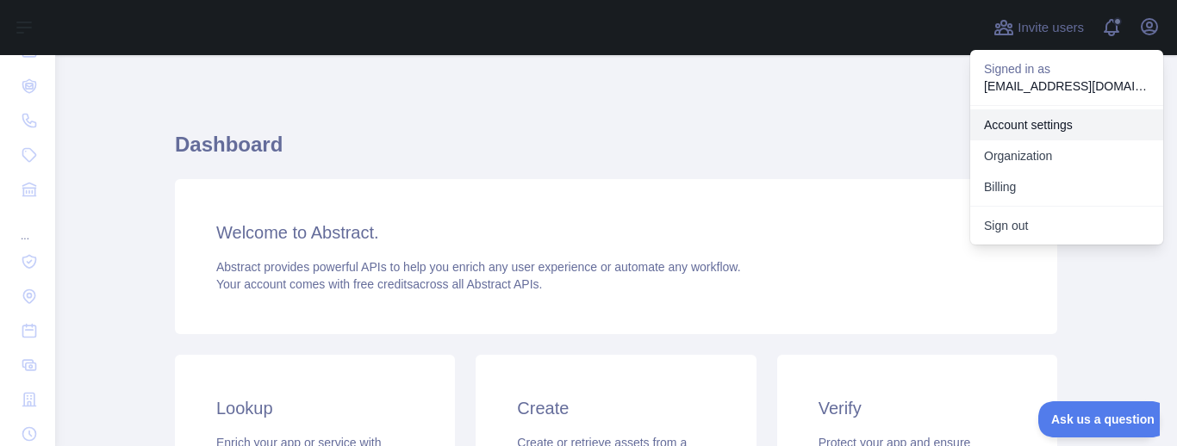
click at [1075, 127] on link "Account settings" at bounding box center [1066, 124] width 193 height 31
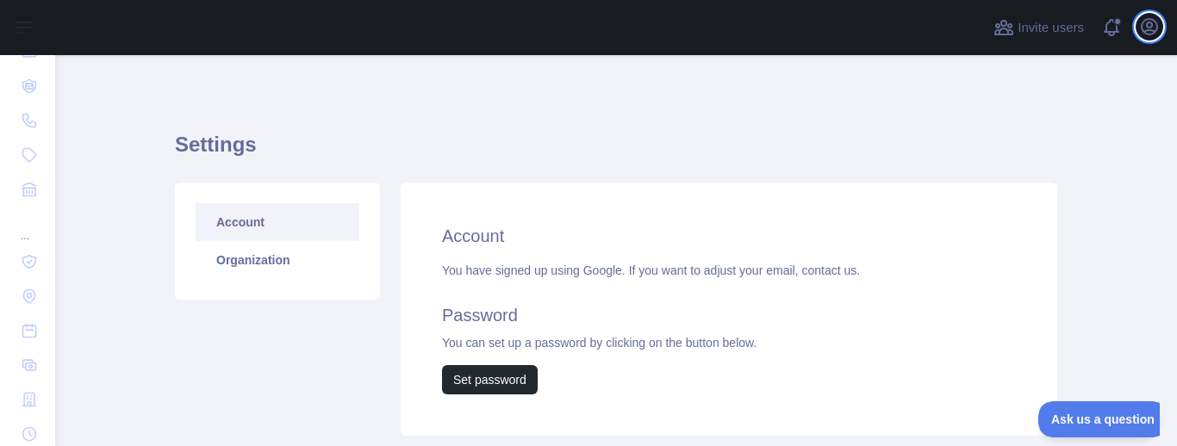
scroll to position [117, 0]
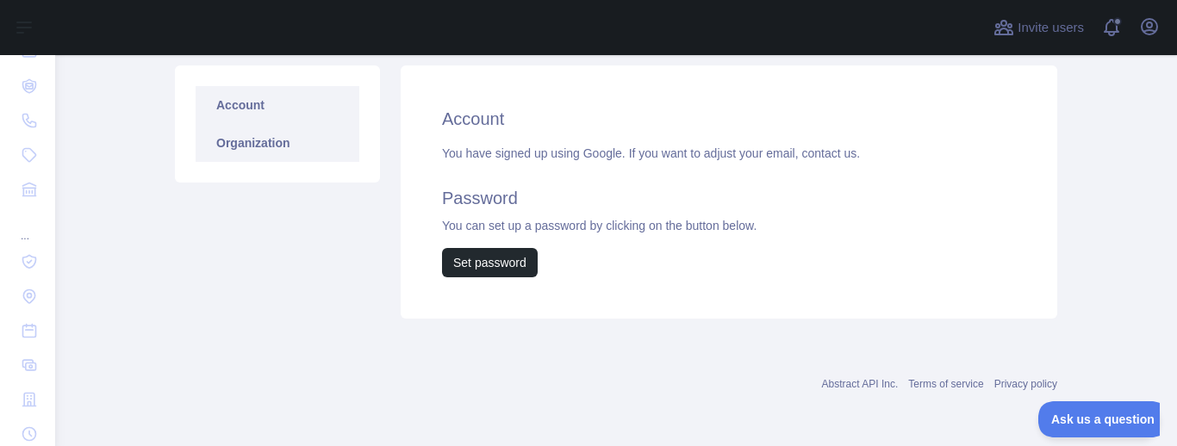
click at [246, 134] on link "Organization" at bounding box center [278, 143] width 164 height 38
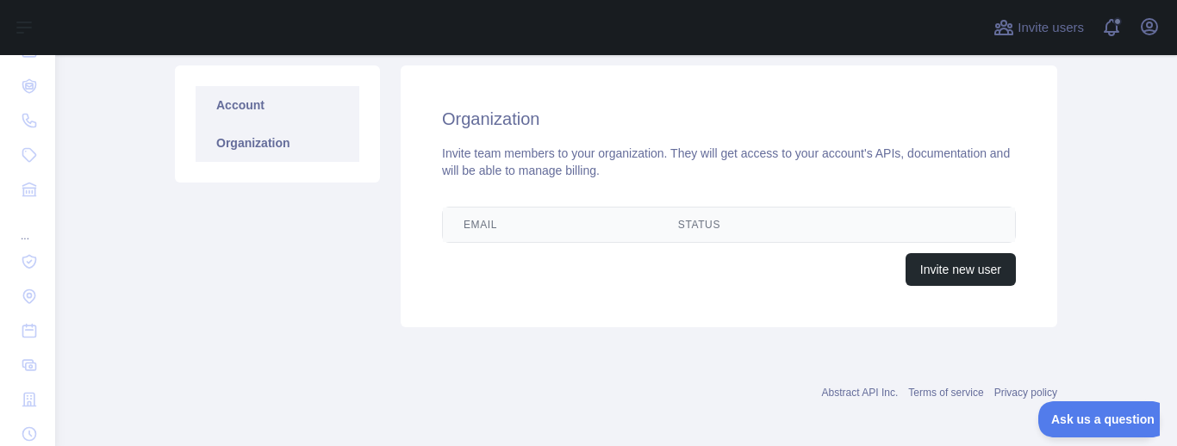
click at [264, 118] on link "Account" at bounding box center [278, 105] width 164 height 38
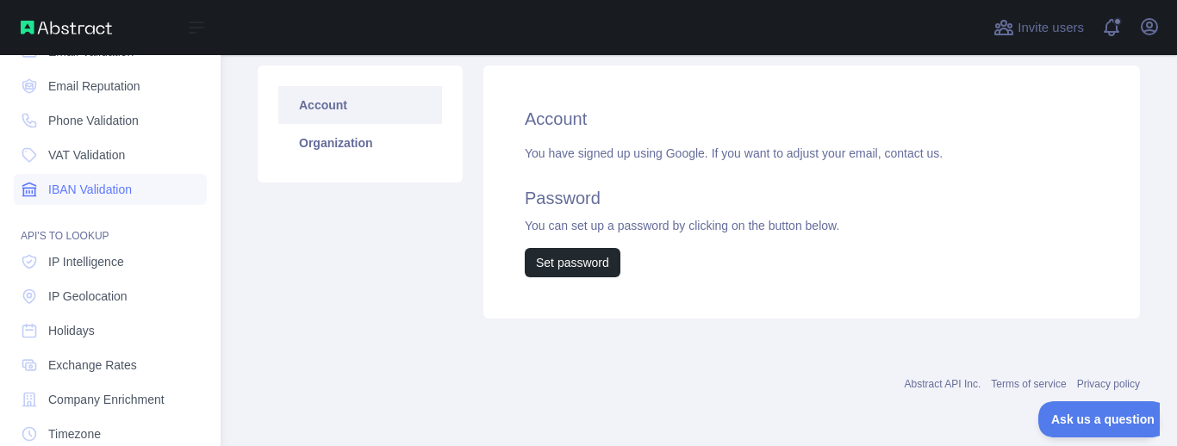
click at [33, 186] on icon at bounding box center [29, 189] width 17 height 17
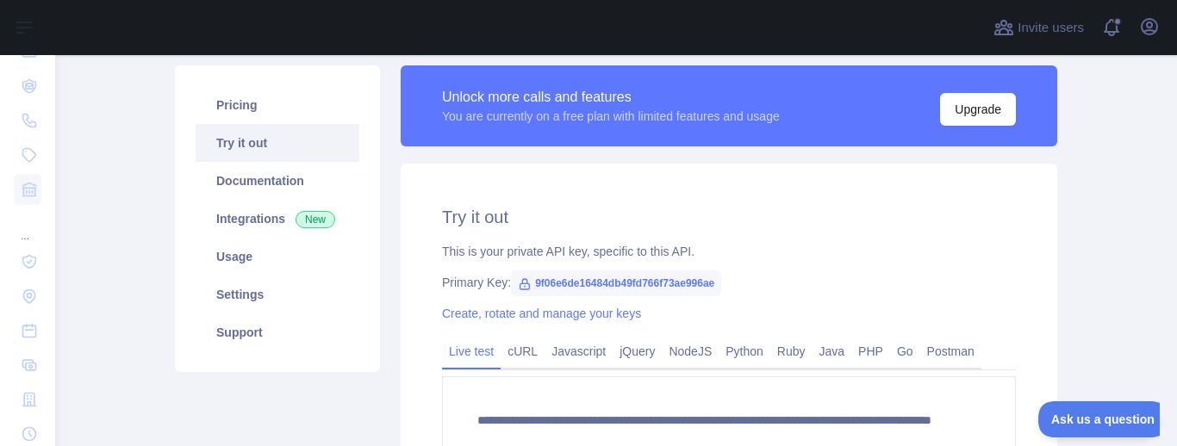
click at [572, 256] on div "This is your private API key, specific to this API." at bounding box center [729, 251] width 574 height 17
click at [521, 253] on div "This is your private API key, specific to this API." at bounding box center [729, 251] width 574 height 17
click at [525, 289] on icon at bounding box center [525, 284] width 14 height 14
click at [525, 286] on icon at bounding box center [525, 284] width 14 height 14
click at [525, 284] on icon at bounding box center [525, 284] width 9 height 10
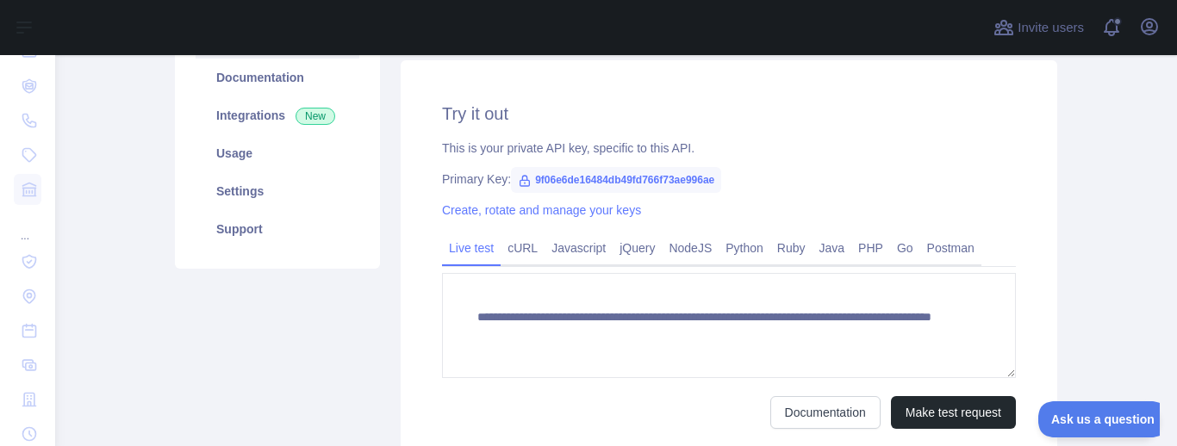
scroll to position [324, 0]
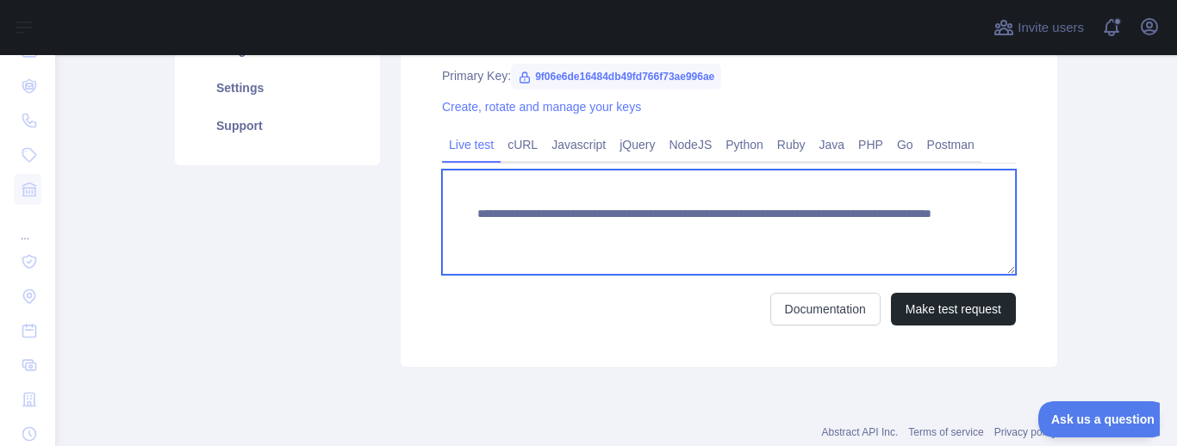
drag, startPoint x: 735, startPoint y: 235, endPoint x: 526, endPoint y: 229, distance: 209.5
click at [526, 229] on textarea "**********" at bounding box center [729, 222] width 574 height 105
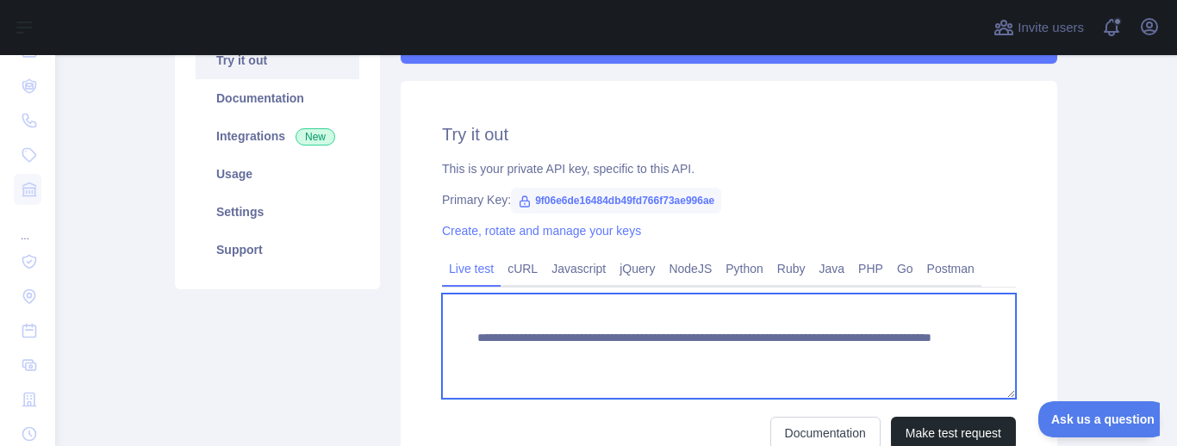
scroll to position [207, 0]
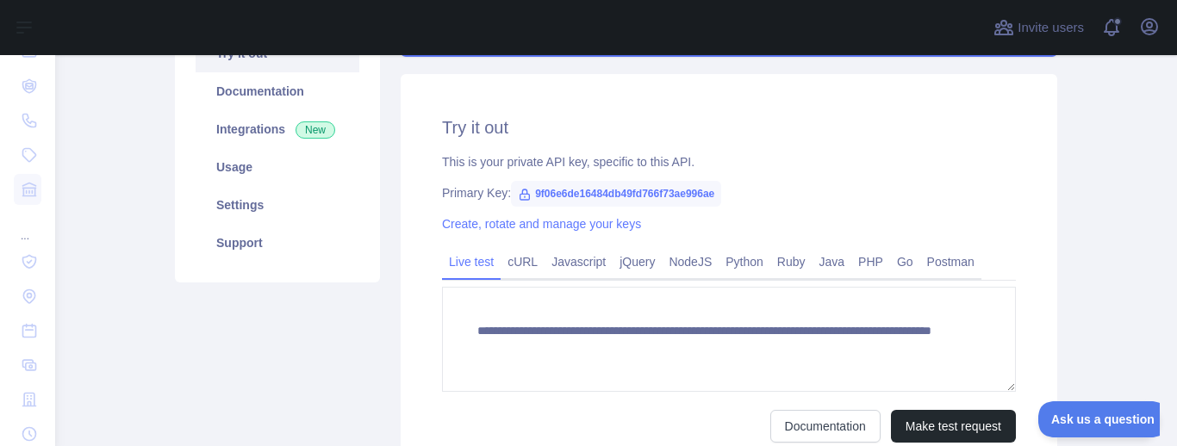
click at [540, 191] on span "9f06e6de16484db49fd766f73ae996ae" at bounding box center [616, 194] width 210 height 26
drag, startPoint x: 534, startPoint y: 189, endPoint x: 739, endPoint y: 196, distance: 204.4
click at [739, 196] on div "Primary Key: 9f06e6de16484db49fd766f73ae996ae" at bounding box center [729, 192] width 574 height 17
copy span "9f06e6de16484db49fd766f73ae996ae"
